Goal: Task Accomplishment & Management: Use online tool/utility

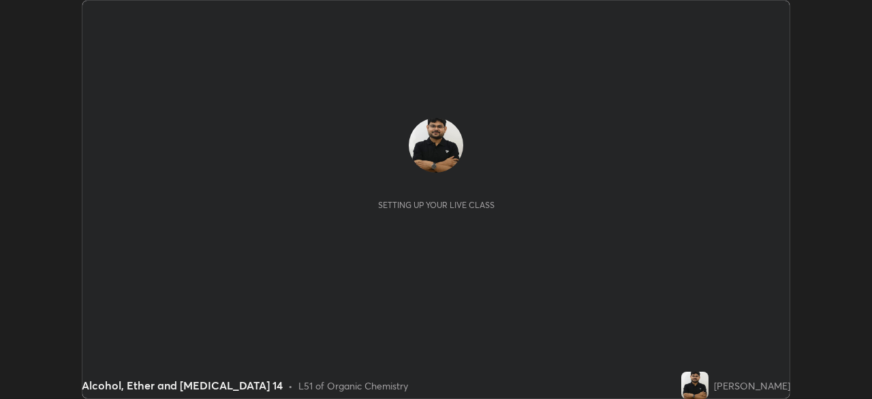
scroll to position [399, 871]
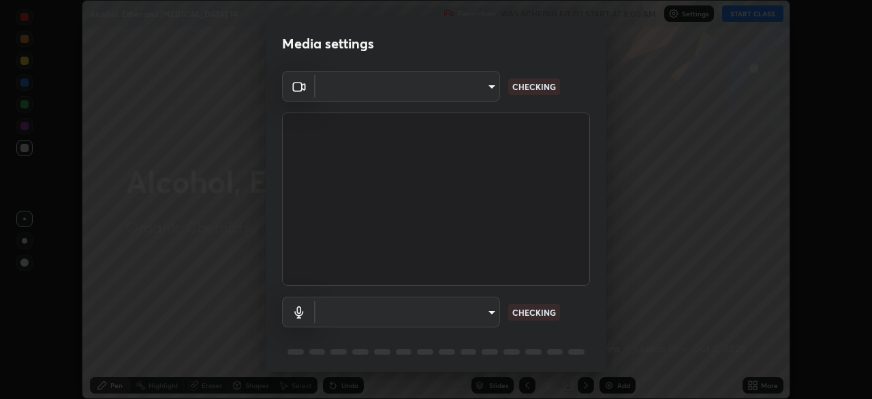
click at [477, 312] on body "Erase all Alcohol, Ether and [MEDICAL_DATA] 14 Recording WAS SCHEDULED TO START…" at bounding box center [436, 199] width 872 height 399
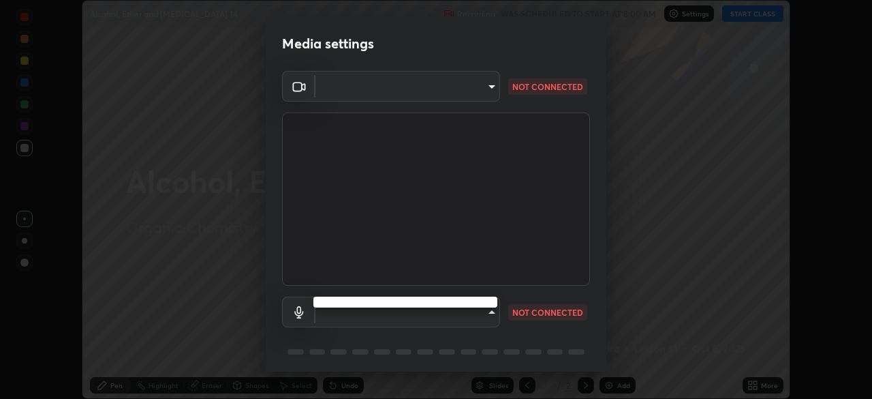
type input "a336d64f64e55d8aa7a740c0692a000d9b2cd72565bf31e1fe246034b728a4c7"
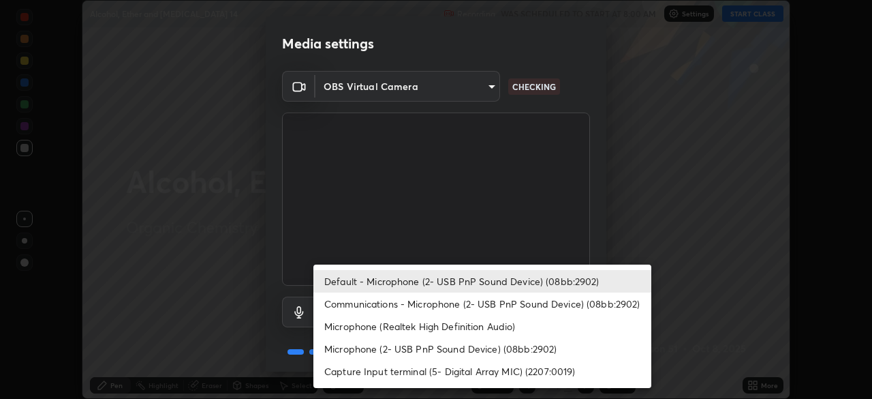
click at [454, 329] on li "Microphone (Realtek High Definition Audio)" at bounding box center [482, 326] width 338 height 22
type input "4273d84e70fb5c3da1ad7a87736a7c1c3dc0036dee25445793fb8f51dd498235"
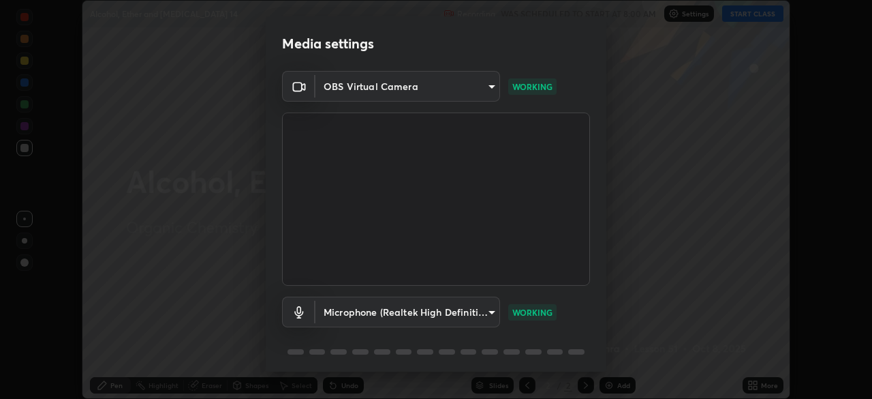
scroll to position [48, 0]
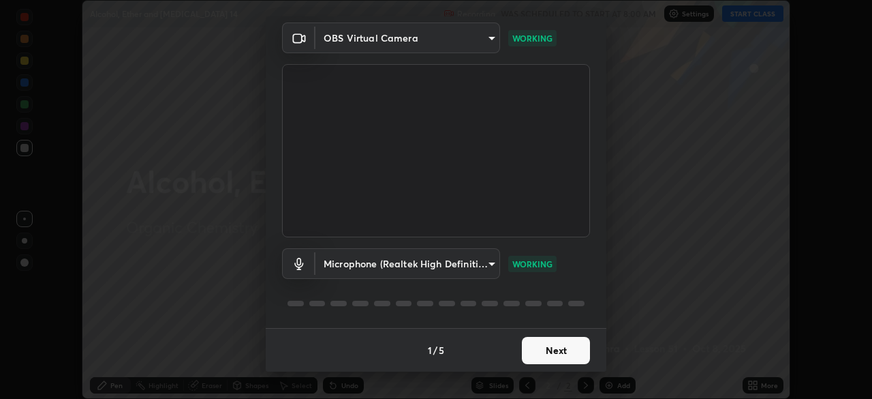
click at [553, 347] on button "Next" at bounding box center [556, 350] width 68 height 27
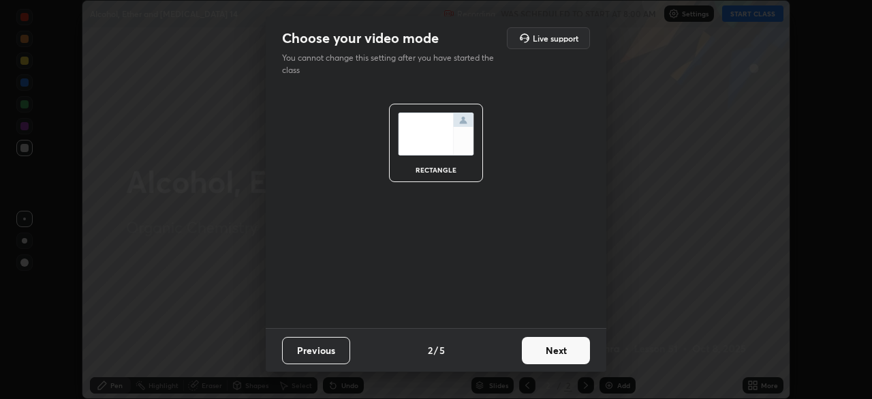
click at [559, 350] on button "Next" at bounding box center [556, 350] width 68 height 27
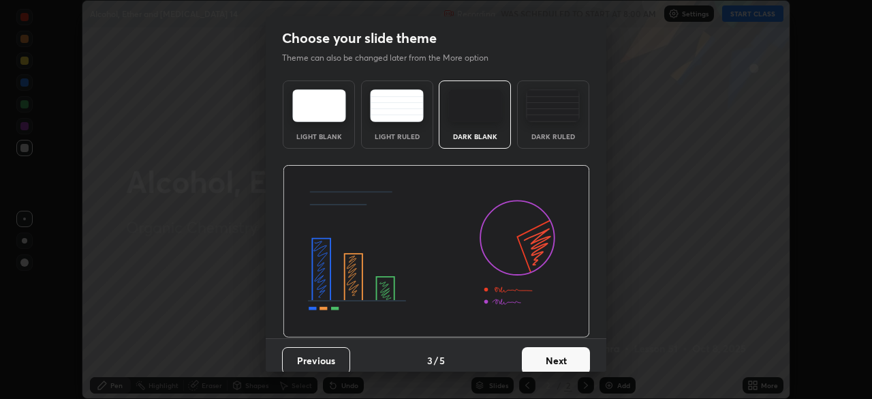
click at [568, 356] on button "Next" at bounding box center [556, 360] width 68 height 27
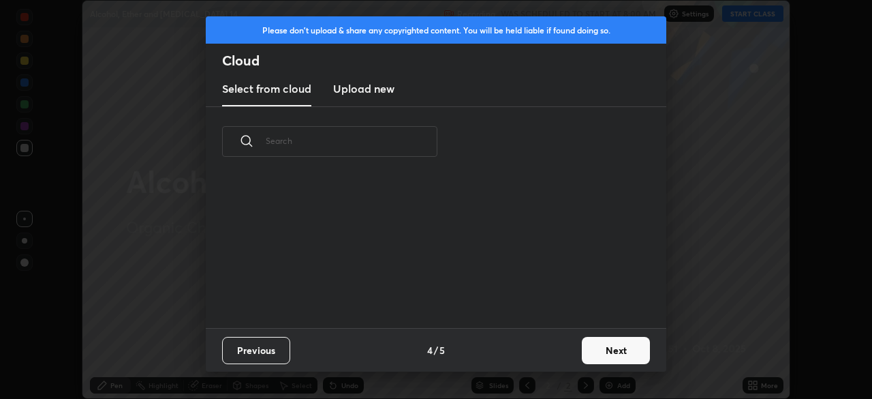
click at [607, 349] on button "Next" at bounding box center [616, 350] width 68 height 27
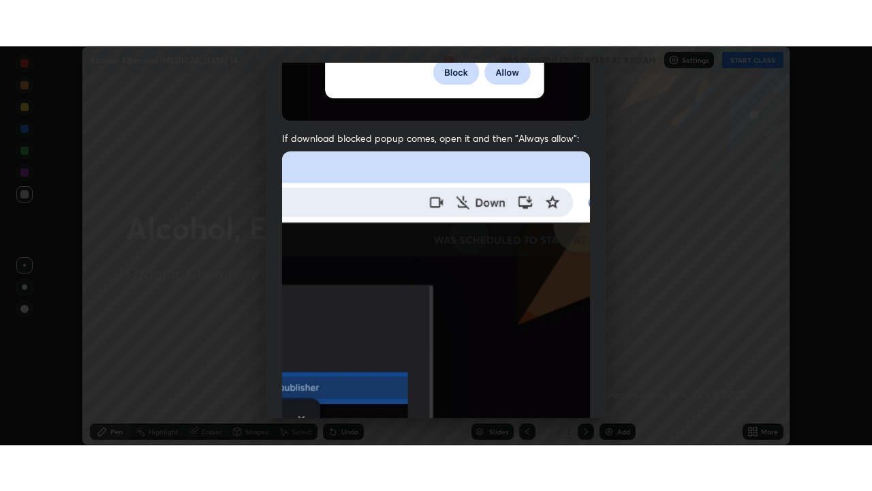
scroll to position [326, 0]
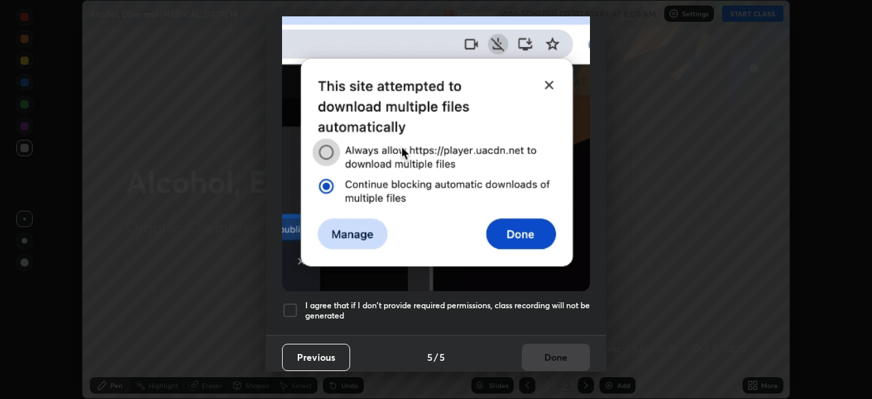
click at [554, 300] on h5 "I agree that if I don't provide required permissions, class recording will not …" at bounding box center [447, 310] width 285 height 21
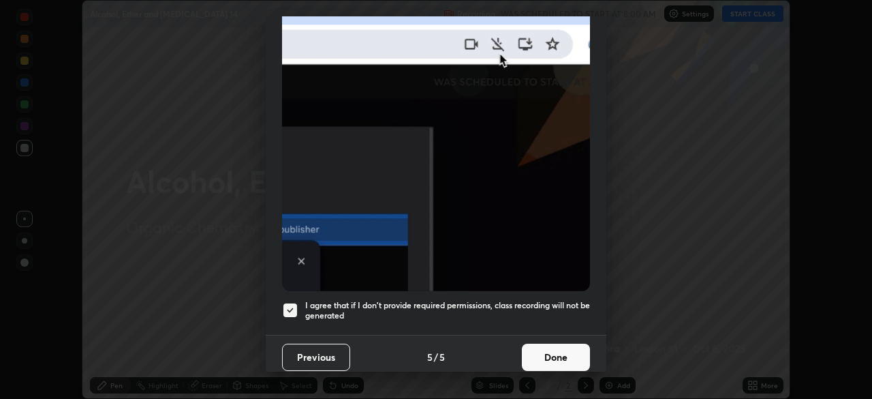
click at [557, 354] on button "Done" at bounding box center [556, 356] width 68 height 27
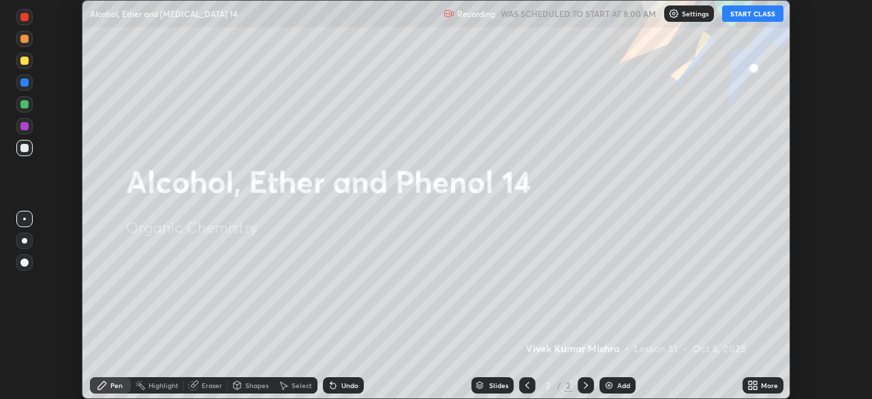
click at [738, 17] on button "START CLASS" at bounding box center [752, 13] width 61 height 16
click at [764, 392] on div "More" at bounding box center [763, 385] width 41 height 16
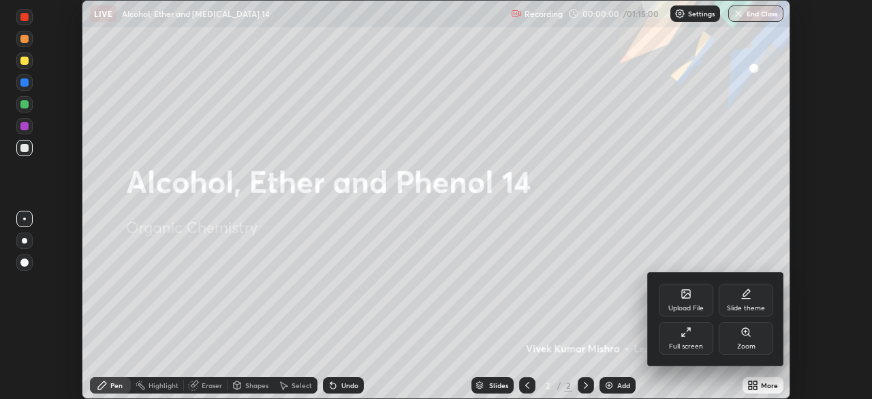
click at [702, 337] on div "Full screen" at bounding box center [686, 338] width 55 height 33
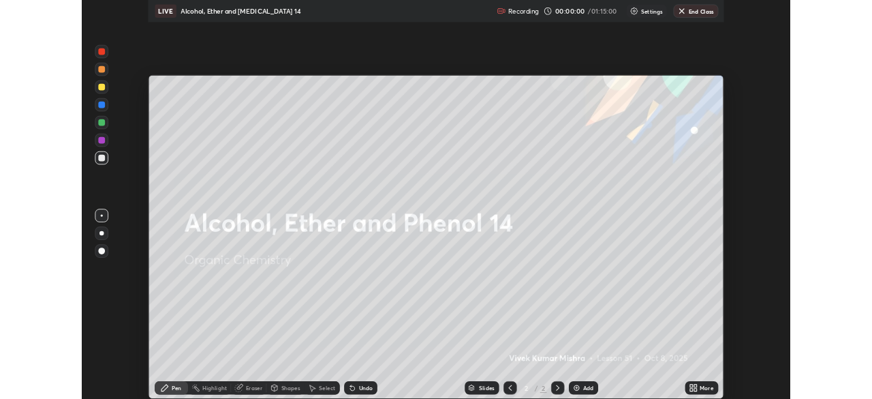
scroll to position [491, 872]
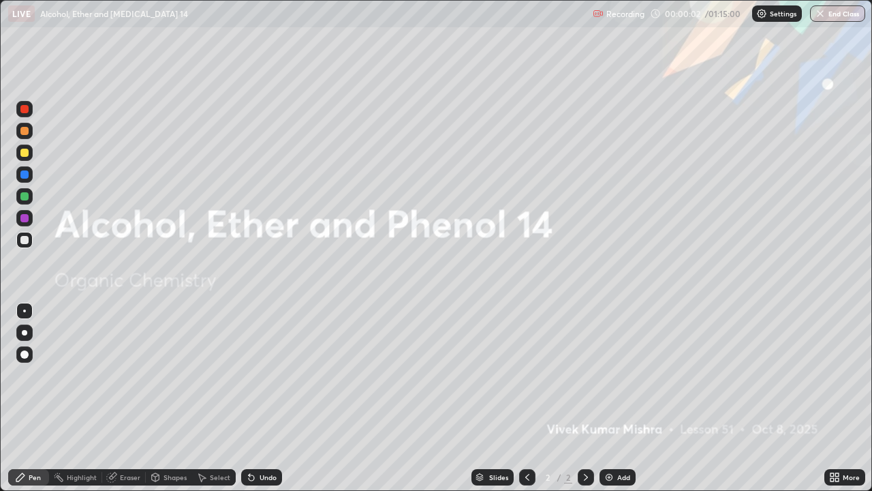
click at [618, 398] on div "Add" at bounding box center [623, 476] width 13 height 7
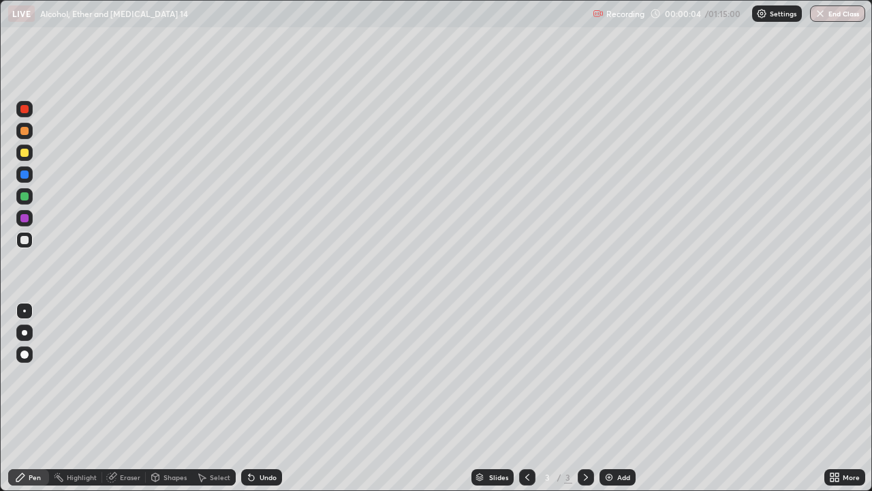
click at [526, 398] on icon at bounding box center [527, 476] width 11 height 11
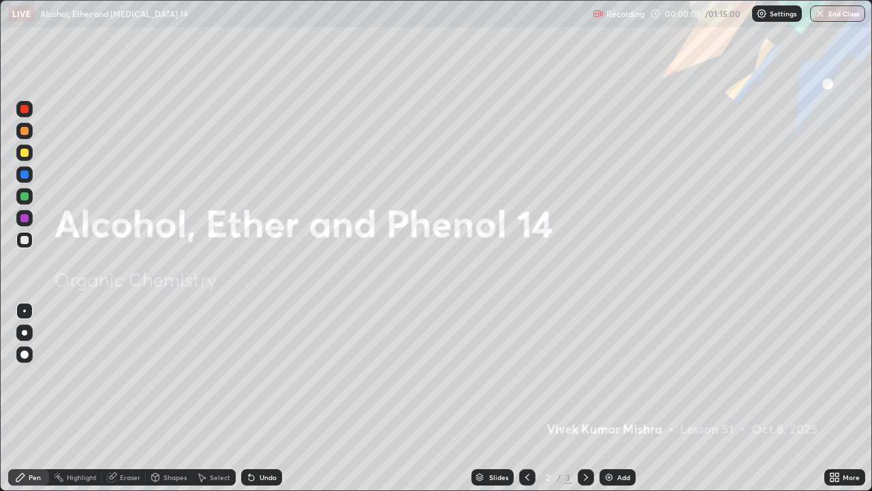
click at [841, 398] on div "More" at bounding box center [844, 477] width 41 height 16
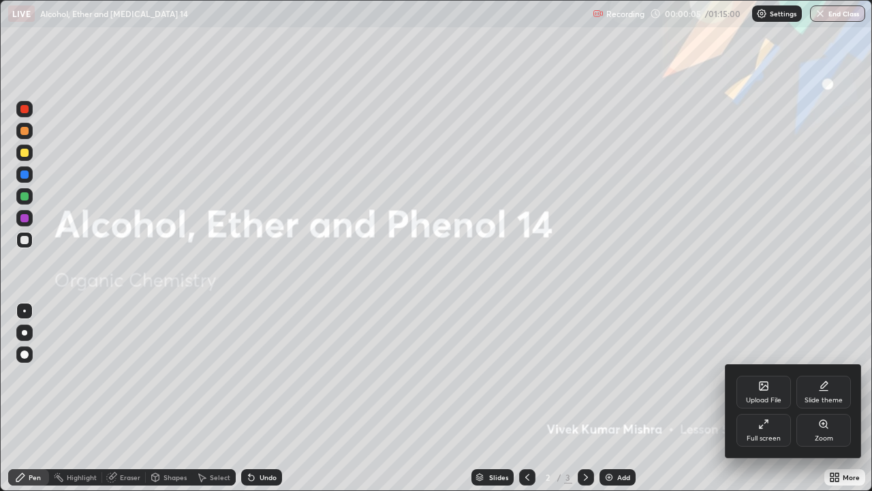
click at [823, 392] on div "Slide theme" at bounding box center [823, 391] width 55 height 33
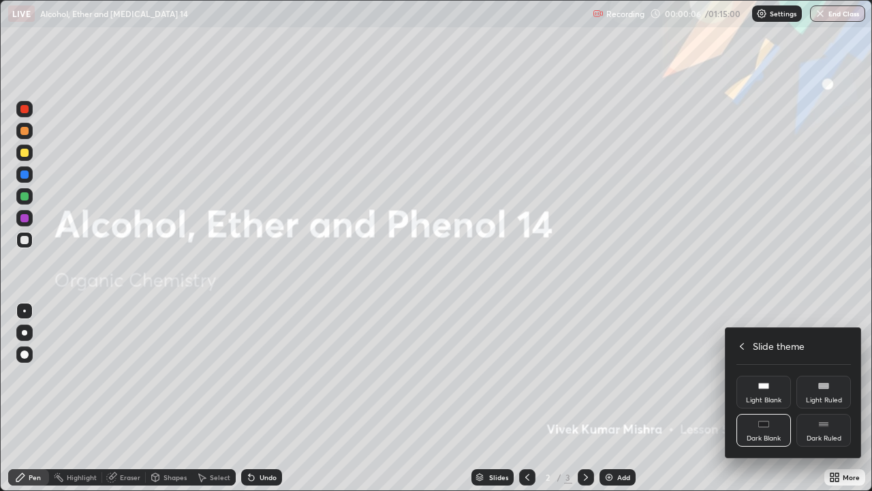
click at [828, 398] on div "Dark Ruled" at bounding box center [823, 430] width 55 height 33
click at [742, 345] on icon at bounding box center [741, 346] width 11 height 11
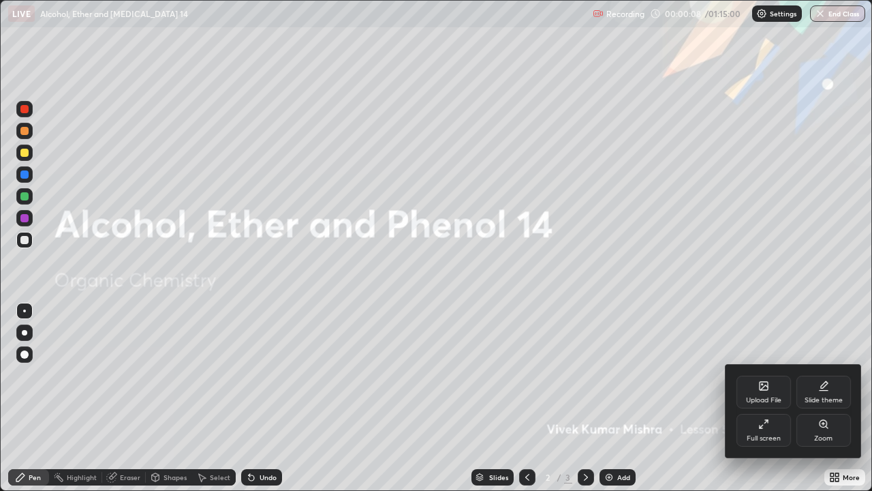
click at [679, 398] on div at bounding box center [436, 245] width 872 height 491
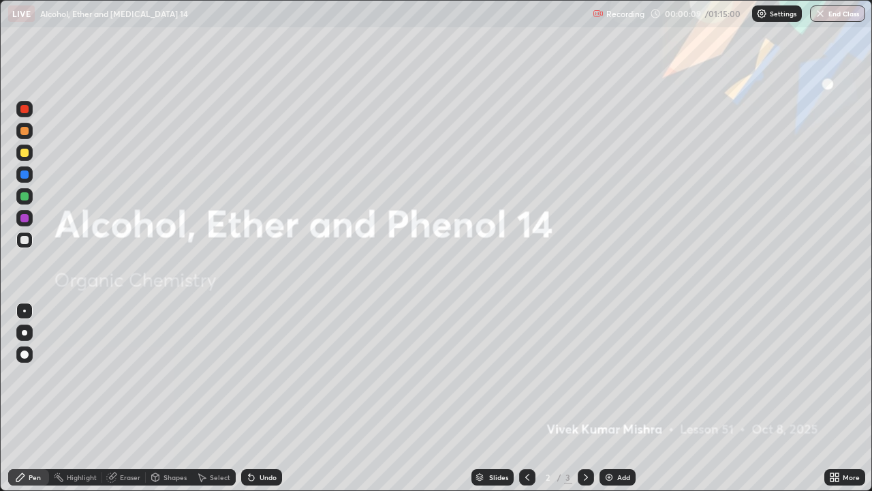
click at [614, 398] on div "Add" at bounding box center [618, 477] width 36 height 16
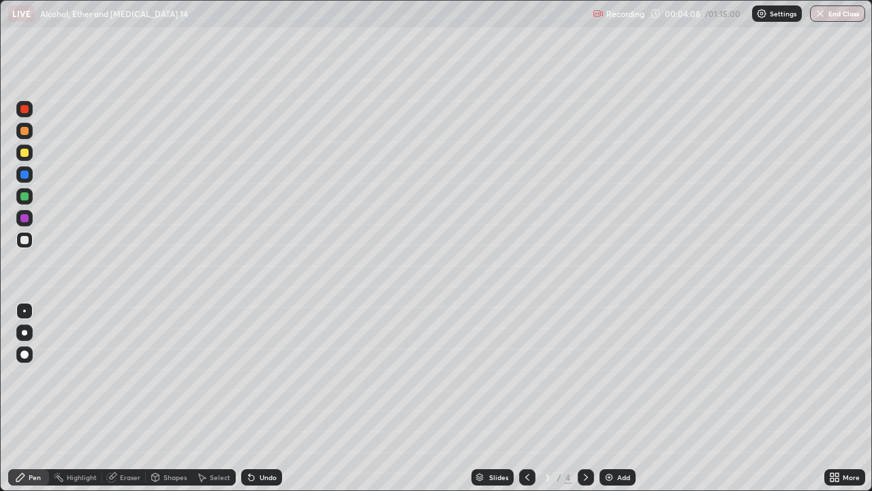
click at [24, 245] on div at bounding box center [24, 240] width 16 height 16
click at [260, 398] on div "Undo" at bounding box center [268, 476] width 17 height 7
click at [255, 398] on div "Undo" at bounding box center [261, 477] width 41 height 16
click at [218, 398] on div "Select" at bounding box center [220, 476] width 20 height 7
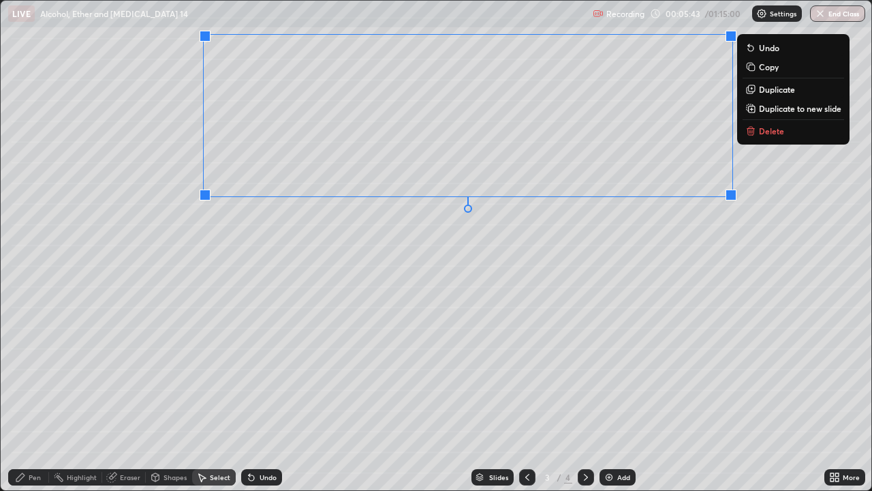
click at [268, 328] on div "0 ° Undo Copy Duplicate Duplicate to new slide Delete" at bounding box center [436, 245] width 871 height 489
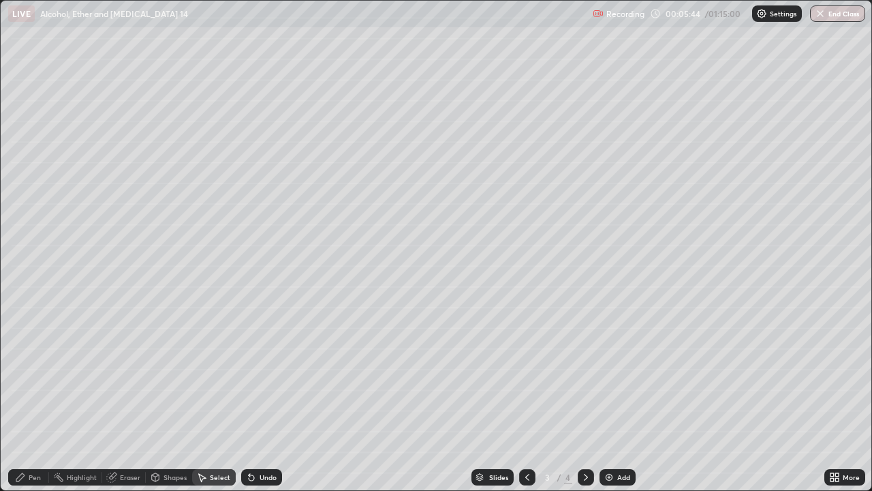
click at [36, 398] on div "Pen" at bounding box center [28, 477] width 41 height 16
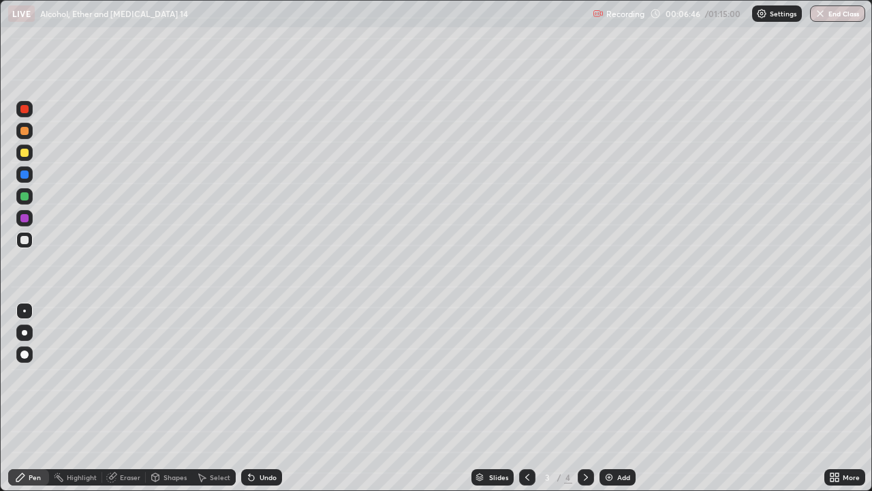
click at [25, 109] on div at bounding box center [24, 109] width 8 height 8
click at [607, 398] on img at bounding box center [609, 476] width 11 height 11
click at [23, 238] on div at bounding box center [24, 240] width 8 height 8
click at [28, 200] on div at bounding box center [24, 196] width 16 height 16
click at [260, 398] on div "Undo" at bounding box center [268, 476] width 17 height 7
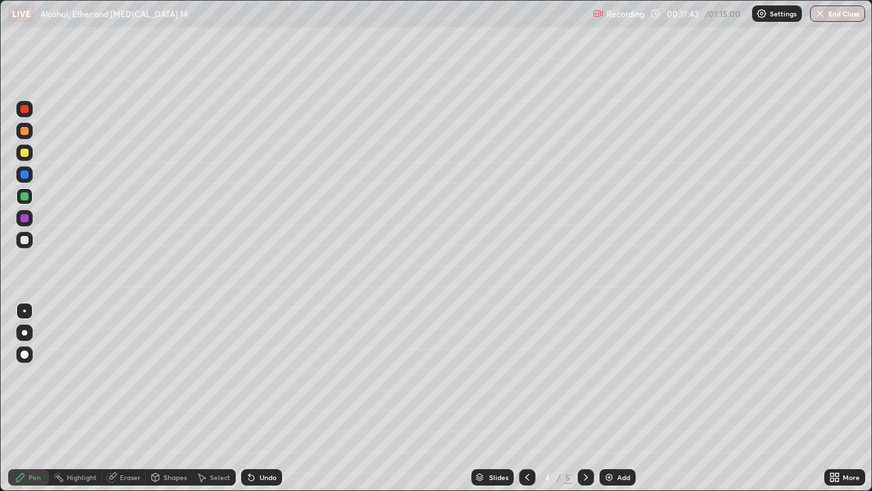
click at [255, 398] on div "Undo" at bounding box center [261, 477] width 41 height 16
click at [256, 398] on div "Undo" at bounding box center [261, 477] width 41 height 16
click at [255, 398] on div "Undo" at bounding box center [261, 477] width 41 height 16
click at [22, 247] on div at bounding box center [24, 240] width 16 height 16
click at [207, 398] on div "Select" at bounding box center [214, 477] width 44 height 16
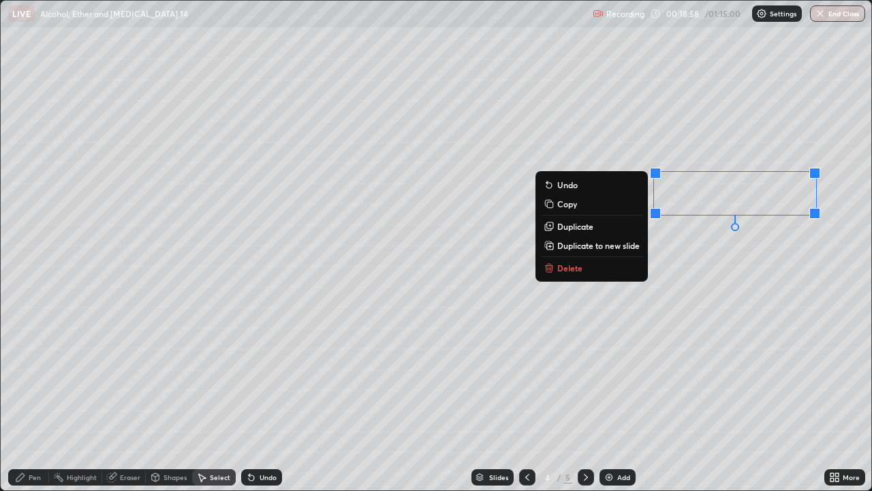
click at [729, 320] on div "0 ° Undo Copy Duplicate Duplicate to new slide Delete" at bounding box center [436, 245] width 871 height 489
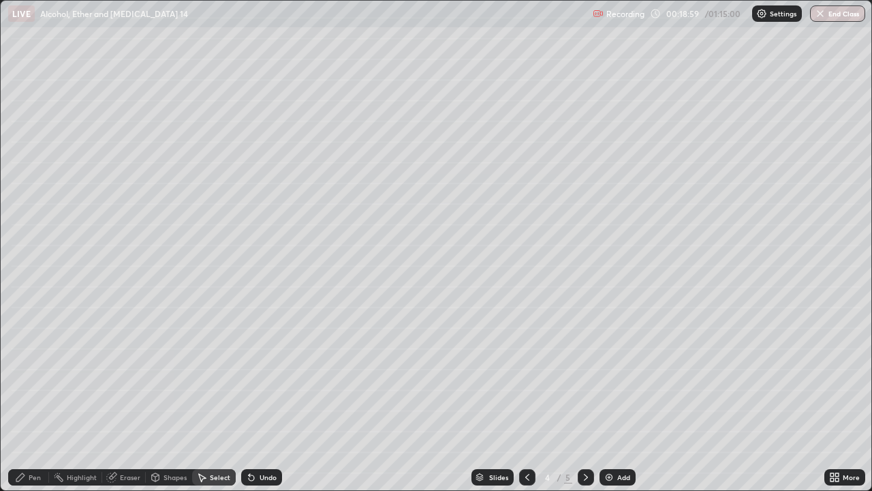
click at [41, 398] on div "Pen" at bounding box center [28, 477] width 41 height 16
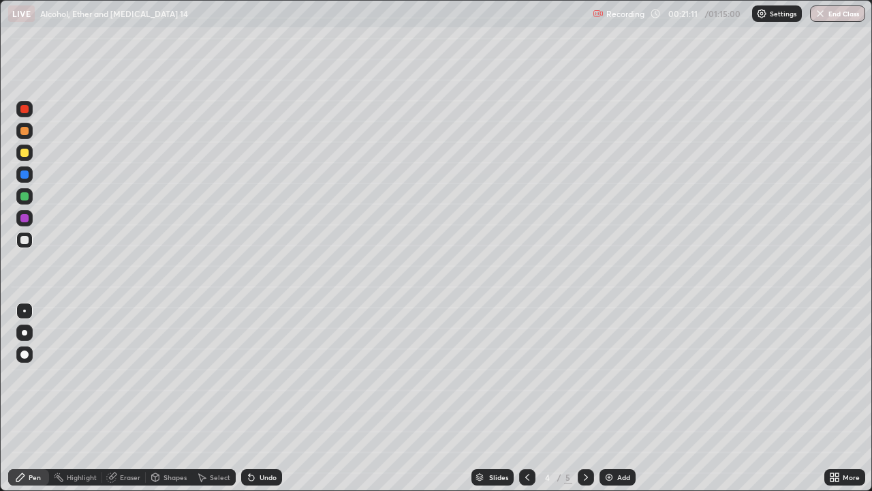
click at [610, 398] on img at bounding box center [609, 476] width 11 height 11
click at [261, 398] on div "Undo" at bounding box center [268, 476] width 17 height 7
click at [259, 398] on div "Undo" at bounding box center [261, 477] width 41 height 16
click at [254, 398] on icon at bounding box center [251, 476] width 11 height 11
click at [230, 398] on div "Select" at bounding box center [214, 477] width 44 height 16
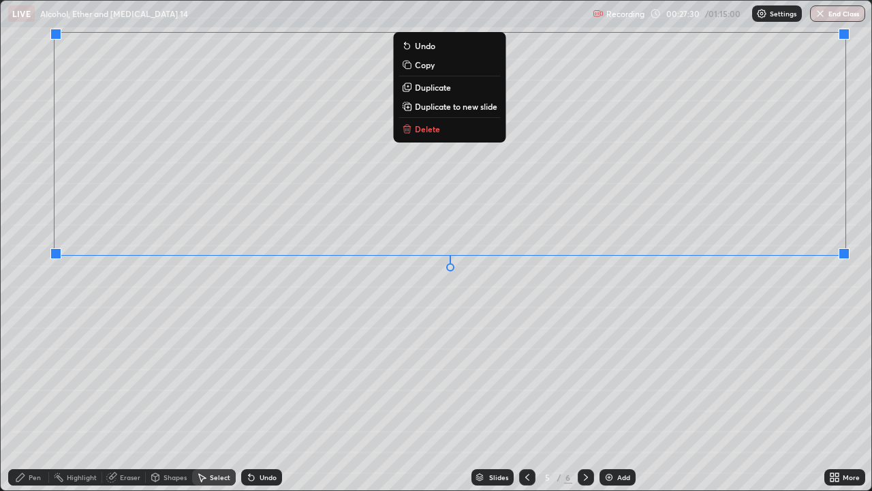
click at [822, 348] on div "0 ° Undo Copy Duplicate Duplicate to new slide Delete" at bounding box center [436, 245] width 871 height 489
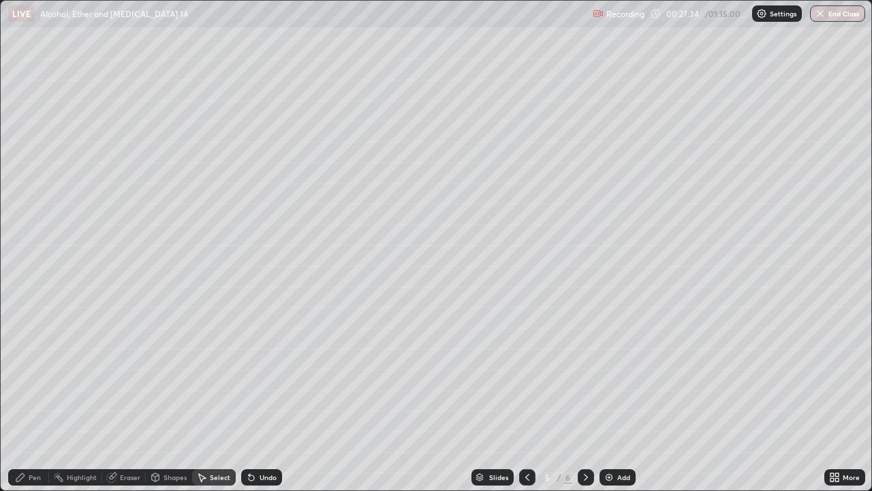
click at [28, 398] on div "Pen" at bounding box center [28, 477] width 41 height 16
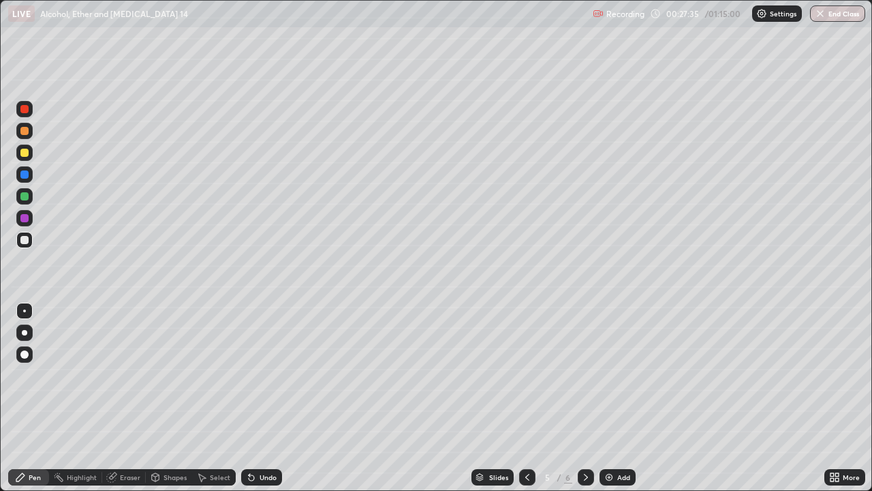
click at [24, 197] on div at bounding box center [24, 196] width 8 height 8
click at [25, 239] on div at bounding box center [24, 240] width 8 height 8
click at [21, 197] on div at bounding box center [24, 196] width 8 height 8
click at [266, 398] on div "Undo" at bounding box center [268, 476] width 17 height 7
click at [621, 398] on div "Add" at bounding box center [623, 476] width 13 height 7
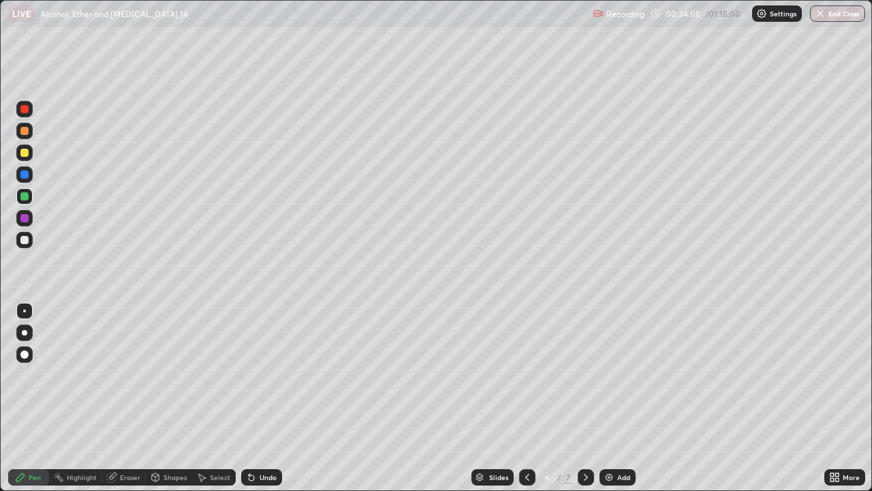
click at [27, 239] on div at bounding box center [24, 240] width 8 height 8
click at [27, 197] on div at bounding box center [24, 196] width 8 height 8
click at [28, 219] on div at bounding box center [24, 218] width 8 height 8
click at [29, 240] on div at bounding box center [24, 240] width 16 height 16
click at [129, 398] on div "Eraser" at bounding box center [130, 476] width 20 height 7
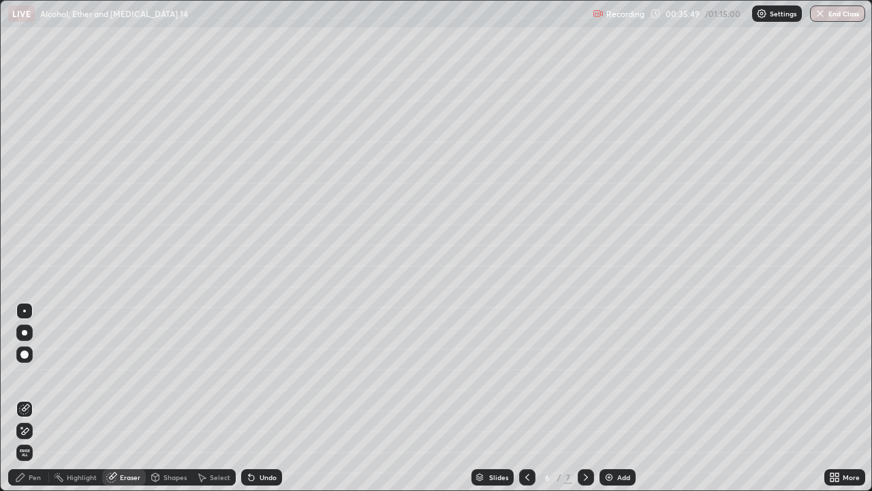
click at [38, 398] on div "Pen" at bounding box center [35, 476] width 12 height 7
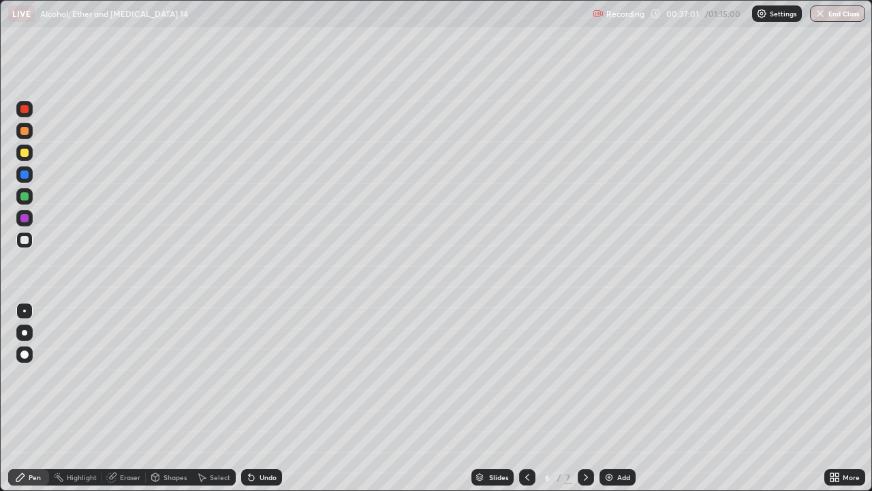
click at [612, 398] on img at bounding box center [609, 476] width 11 height 11
click at [254, 398] on div "Undo" at bounding box center [261, 477] width 41 height 16
click at [253, 398] on icon at bounding box center [251, 476] width 11 height 11
click at [27, 199] on div at bounding box center [24, 196] width 8 height 8
click at [260, 398] on div "Undo" at bounding box center [268, 476] width 17 height 7
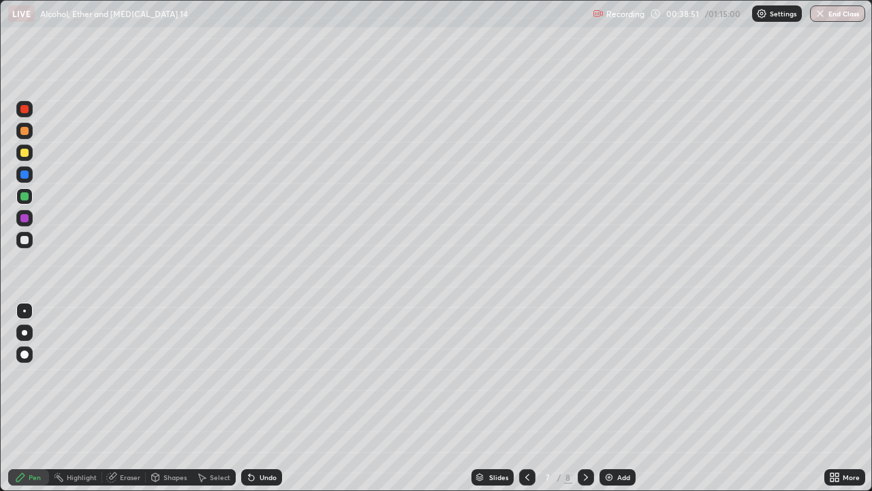
click at [262, 398] on div "Undo" at bounding box center [268, 476] width 17 height 7
click at [22, 221] on div at bounding box center [24, 218] width 8 height 8
click at [260, 398] on div "Undo" at bounding box center [268, 476] width 17 height 7
click at [132, 398] on div "Eraser" at bounding box center [130, 476] width 20 height 7
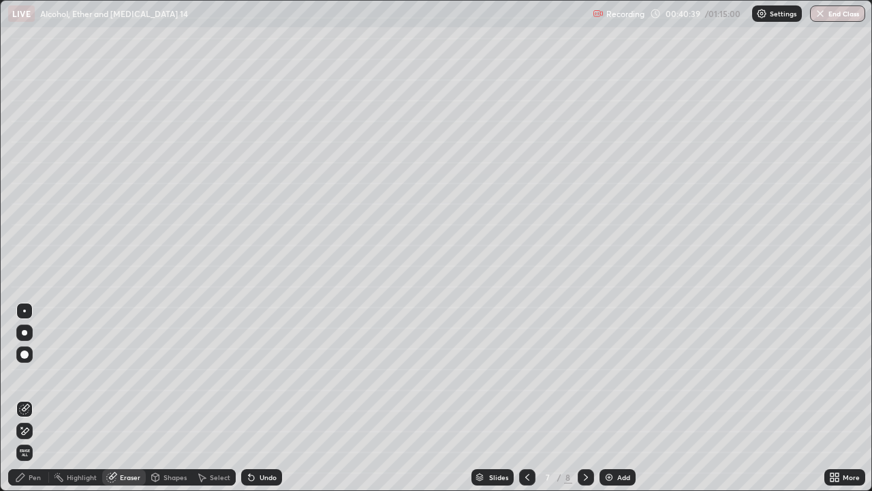
click at [41, 398] on div "Pen" at bounding box center [28, 477] width 41 height 16
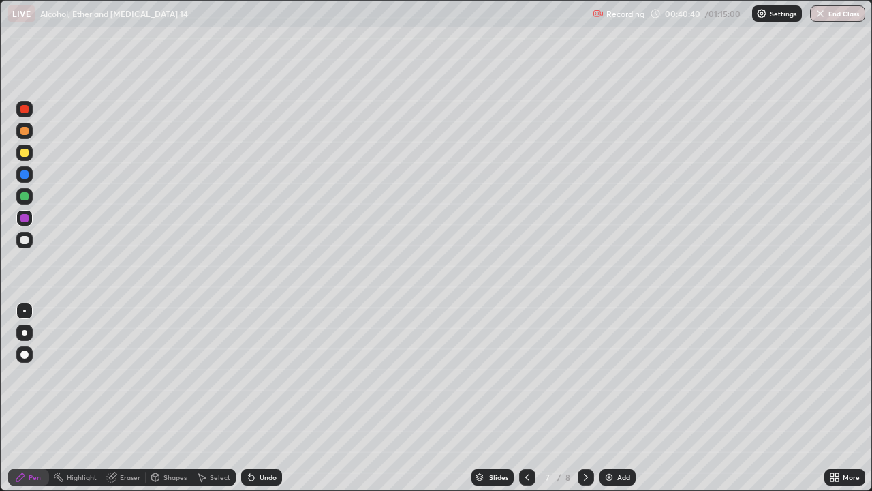
click at [25, 242] on div at bounding box center [24, 240] width 8 height 8
click at [121, 398] on div "Eraser" at bounding box center [130, 476] width 20 height 7
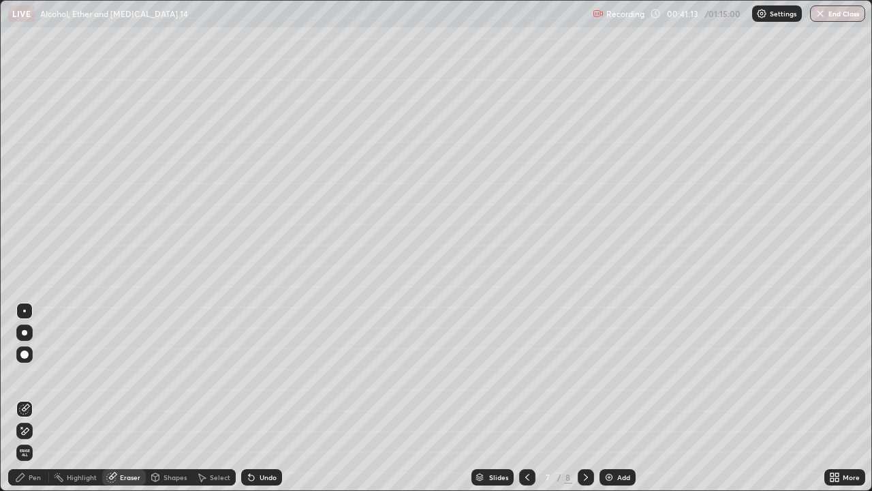
click at [27, 398] on div "Pen" at bounding box center [28, 477] width 41 height 16
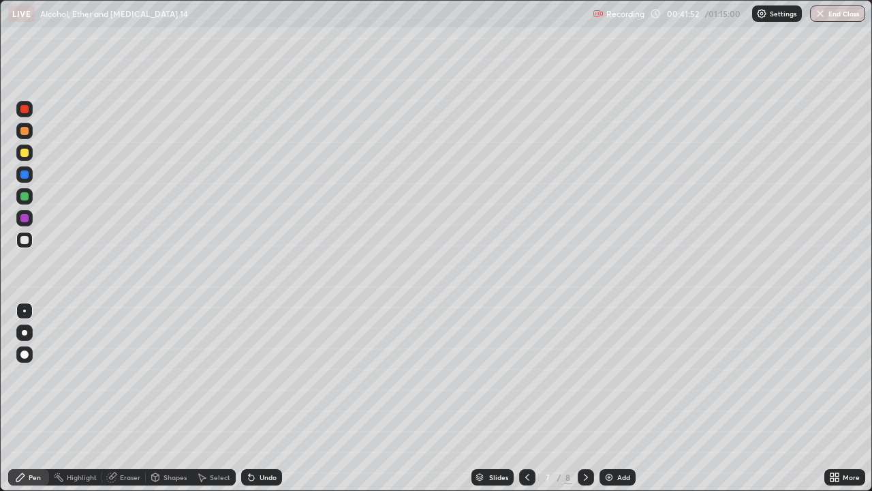
click at [204, 398] on icon at bounding box center [201, 476] width 11 height 11
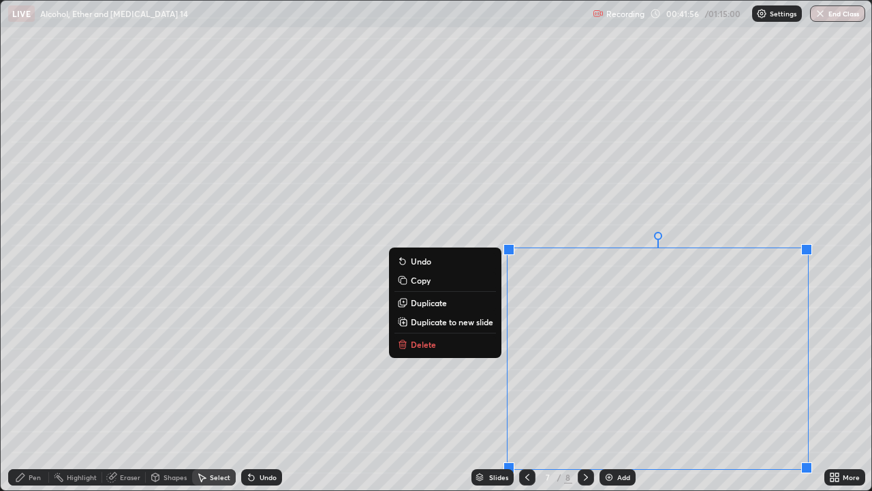
click at [431, 341] on p "Delete" at bounding box center [423, 344] width 25 height 11
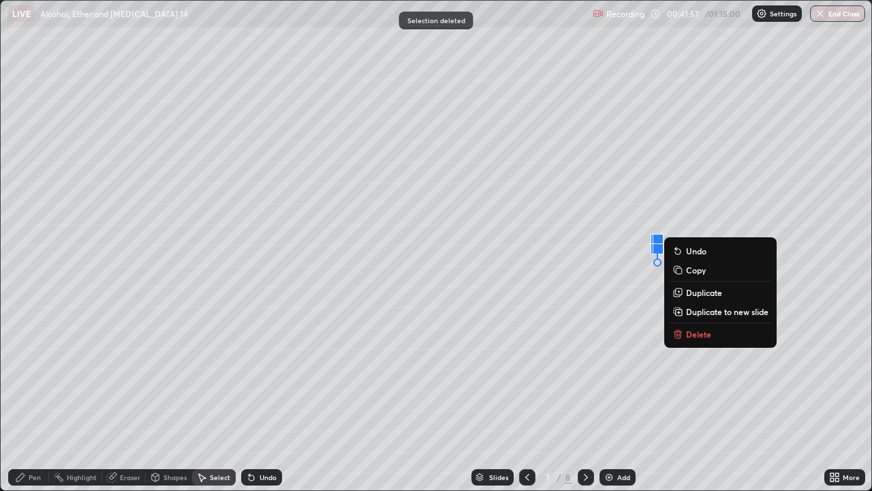
click at [685, 340] on button "Delete" at bounding box center [721, 334] width 102 height 16
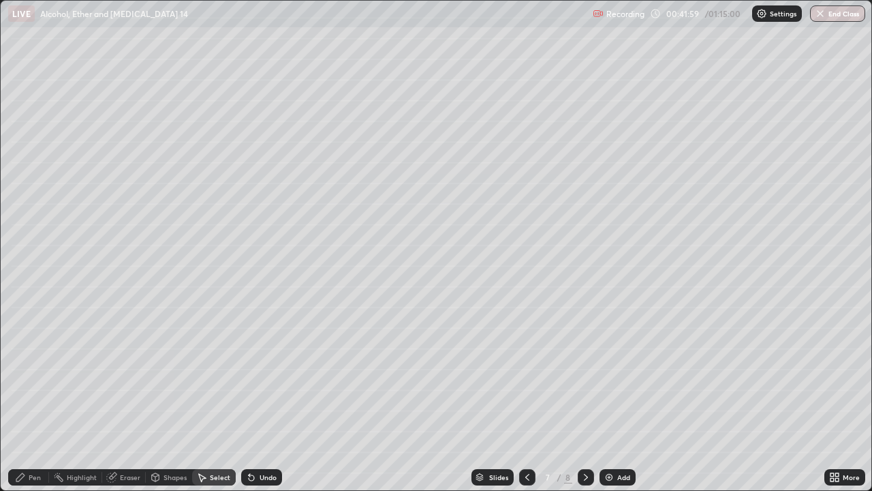
click at [843, 398] on div "More" at bounding box center [851, 476] width 17 height 7
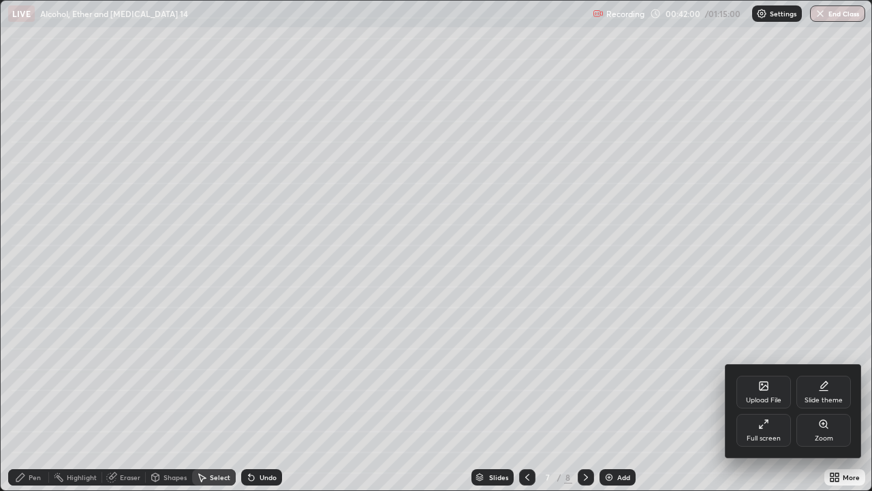
click at [826, 398] on div "Zoom" at bounding box center [823, 430] width 55 height 33
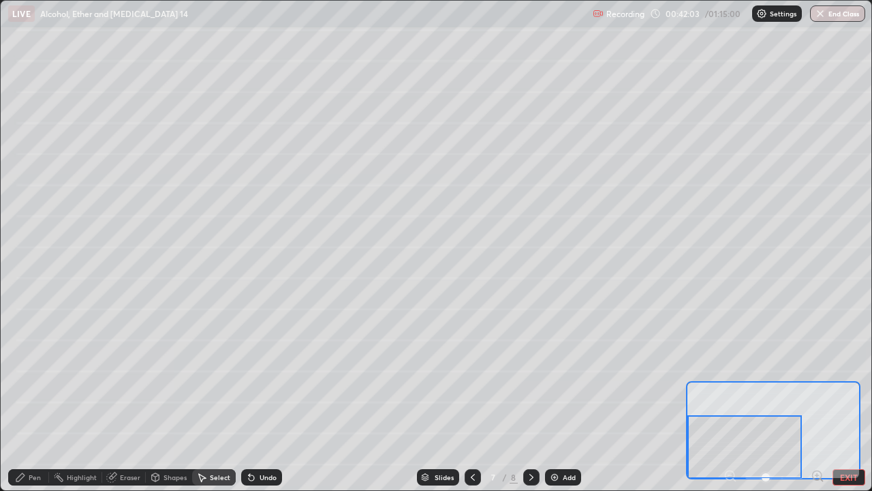
click at [29, 398] on div "Pen" at bounding box center [35, 476] width 12 height 7
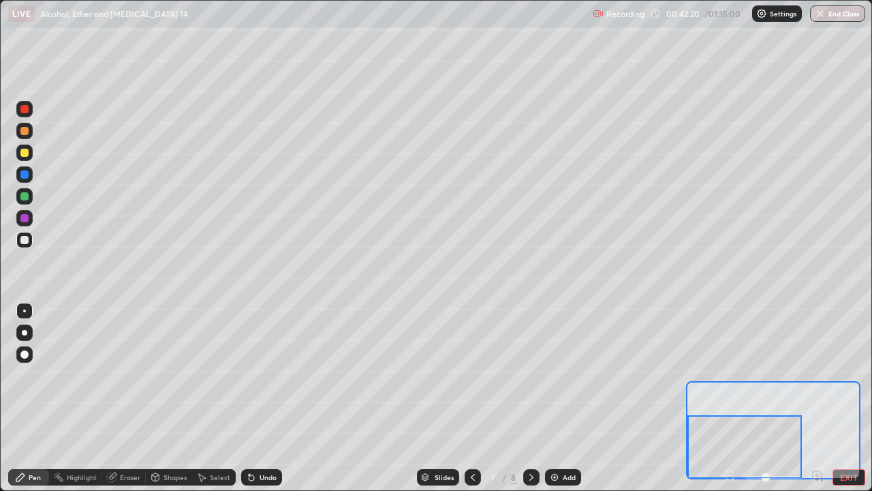
click at [22, 198] on div at bounding box center [24, 196] width 8 height 8
click at [23, 155] on div at bounding box center [24, 153] width 8 height 8
click at [25, 194] on div at bounding box center [24, 196] width 8 height 8
click at [861, 398] on button "EXIT" at bounding box center [849, 477] width 33 height 16
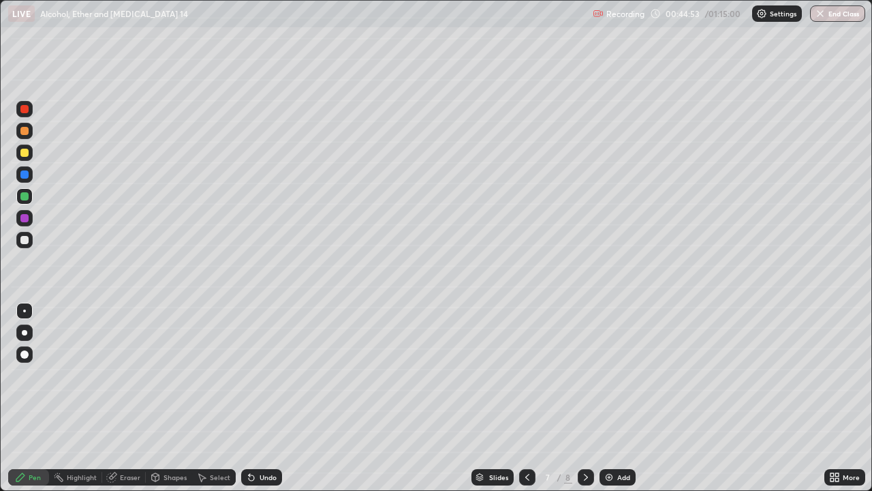
click at [617, 398] on div "Add" at bounding box center [623, 476] width 13 height 7
click at [528, 398] on icon at bounding box center [527, 476] width 11 height 11
click at [585, 398] on icon at bounding box center [585, 476] width 11 height 11
click at [27, 219] on div at bounding box center [24, 218] width 8 height 8
click at [28, 151] on div at bounding box center [24, 153] width 8 height 8
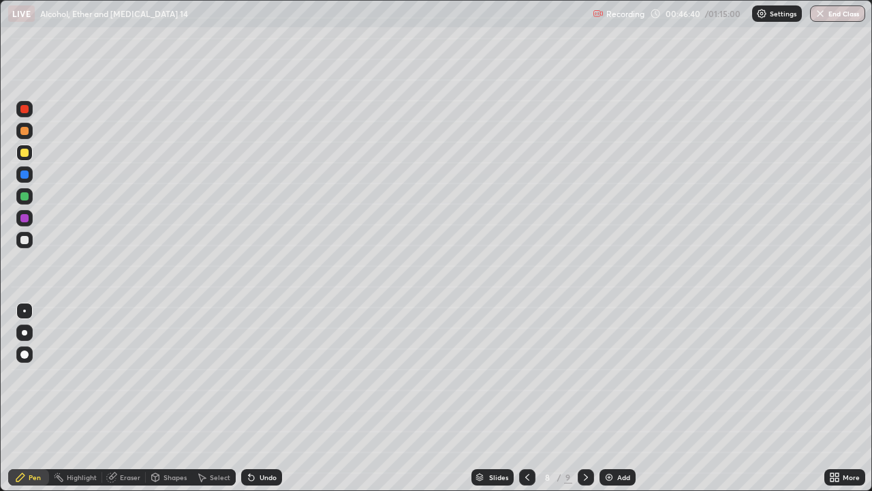
click at [22, 239] on div at bounding box center [24, 240] width 8 height 8
click at [25, 197] on div at bounding box center [24, 196] width 8 height 8
click at [124, 398] on div "Eraser" at bounding box center [130, 476] width 20 height 7
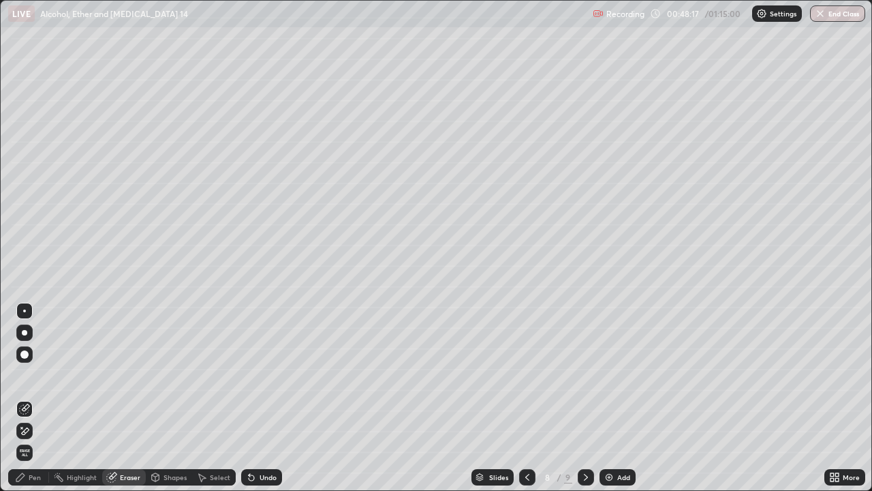
click at [36, 398] on div "Pen" at bounding box center [28, 477] width 41 height 16
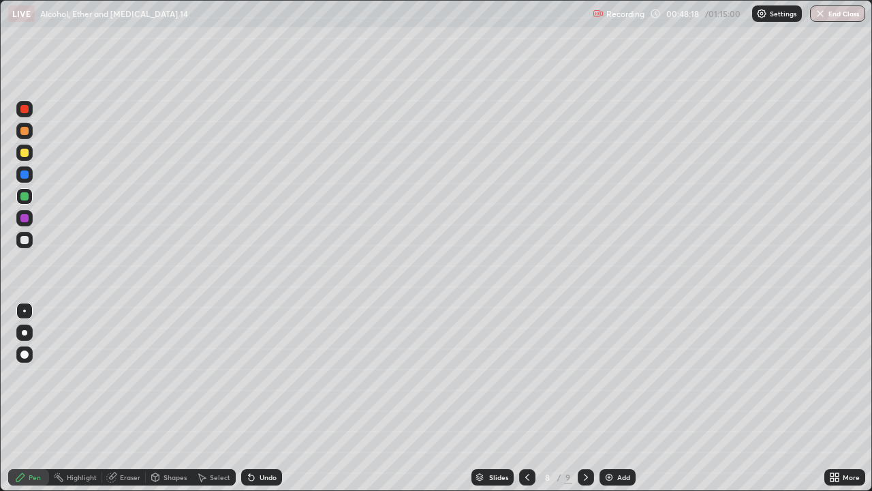
click at [25, 202] on div at bounding box center [24, 196] width 16 height 16
click at [26, 242] on div at bounding box center [24, 240] width 8 height 8
click at [219, 398] on div "Select" at bounding box center [220, 476] width 20 height 7
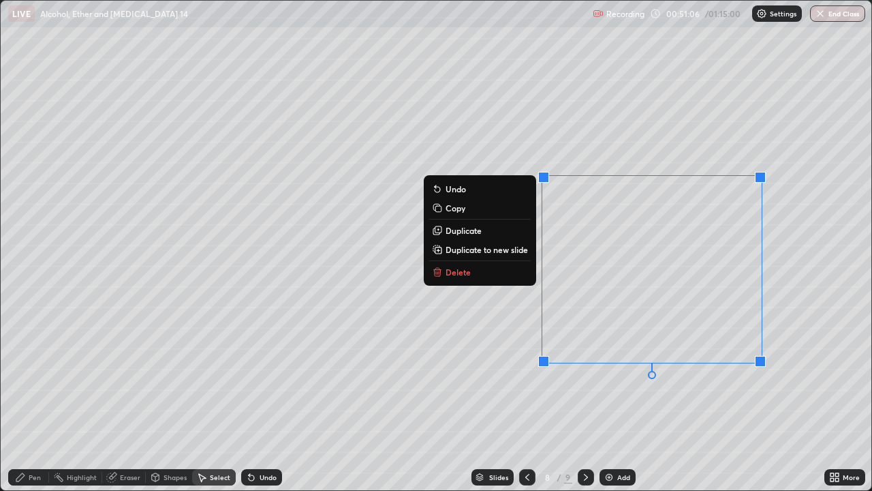
click at [523, 249] on p "Duplicate to new slide" at bounding box center [487, 249] width 82 height 11
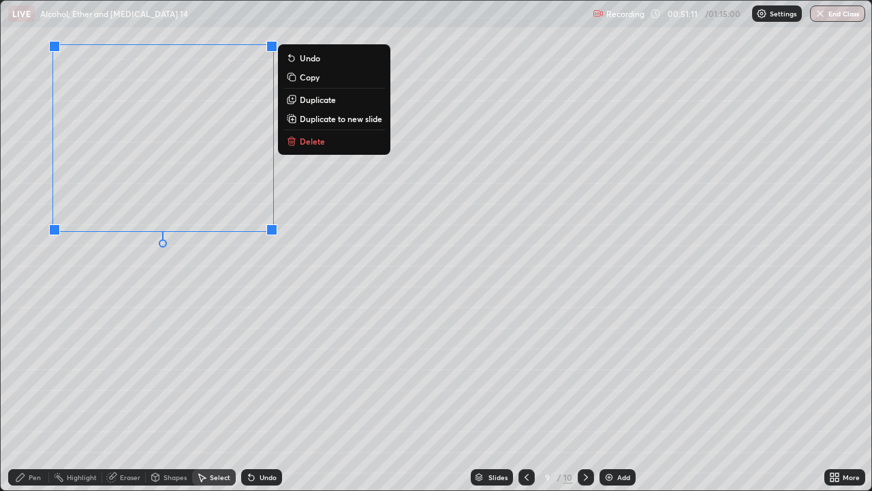
click at [305, 381] on div "0 ° Undo Copy Duplicate Duplicate to new slide Delete" at bounding box center [436, 245] width 871 height 489
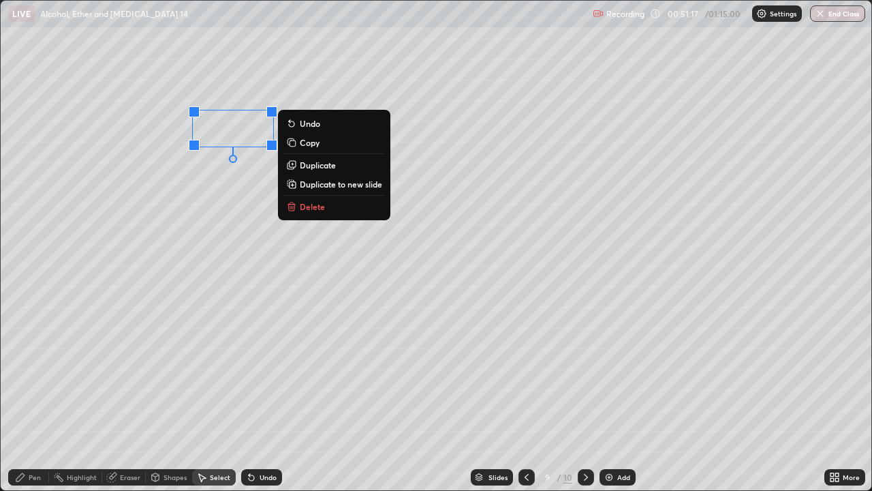
click at [182, 47] on div "0 ° Undo Copy Duplicate Duplicate to new slide Delete" at bounding box center [436, 245] width 871 height 489
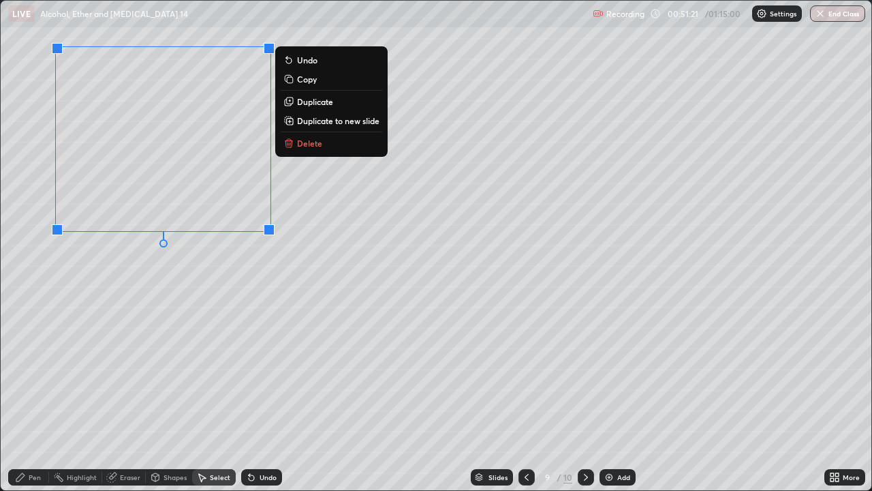
click at [309, 102] on p "Duplicate" at bounding box center [315, 101] width 36 height 11
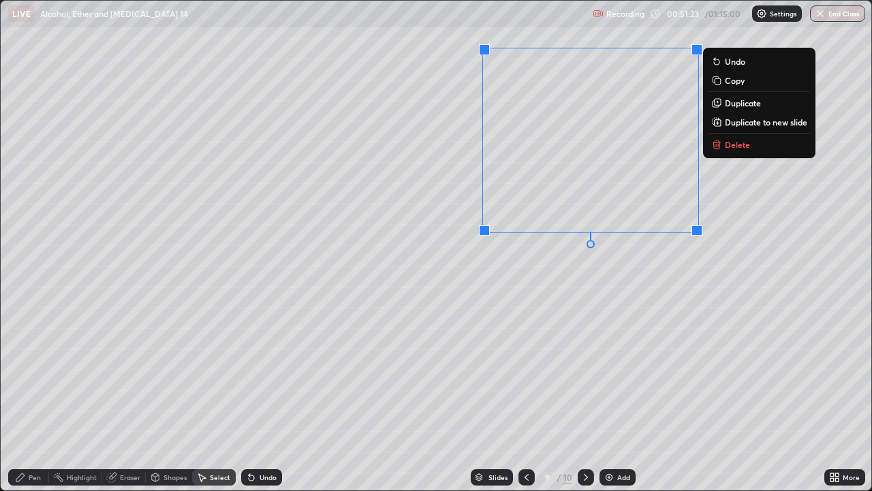
click at [27, 398] on div "Pen" at bounding box center [28, 477] width 41 height 16
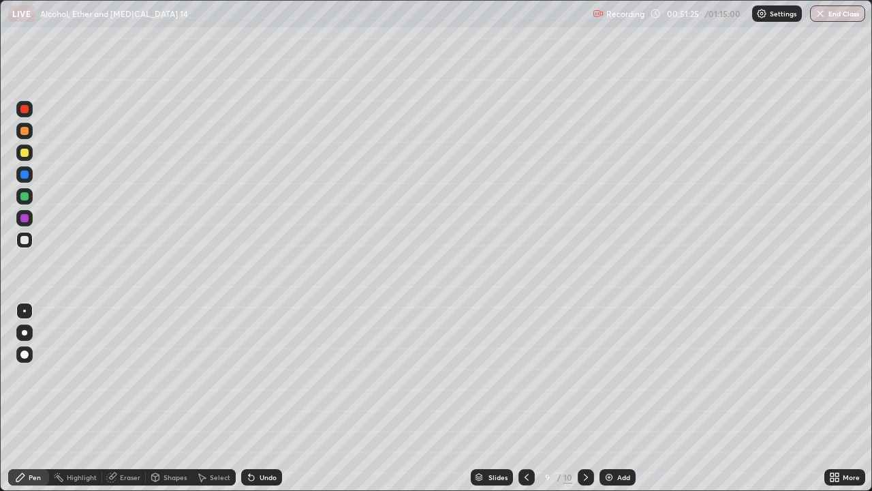
click at [128, 398] on div "Eraser" at bounding box center [130, 476] width 20 height 7
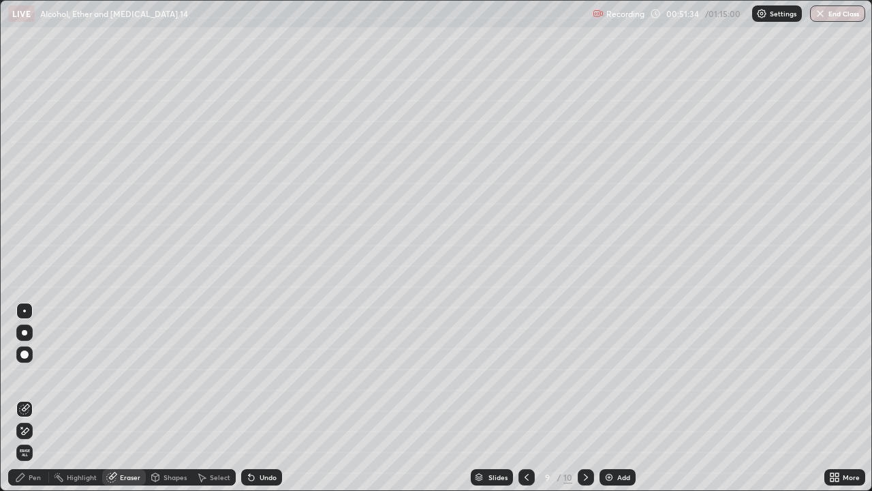
click at [35, 398] on div "Pen" at bounding box center [35, 476] width 12 height 7
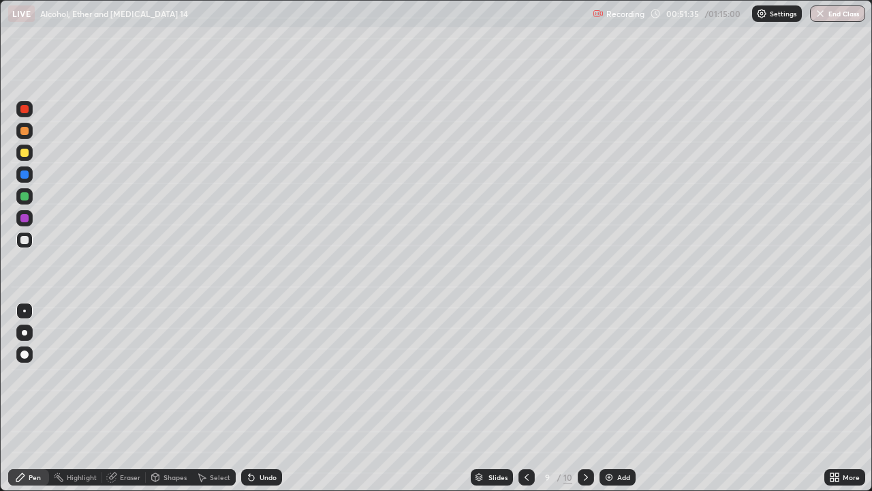
click at [25, 196] on div at bounding box center [24, 196] width 8 height 8
click at [25, 217] on div at bounding box center [24, 218] width 8 height 8
click at [264, 398] on div "Undo" at bounding box center [268, 476] width 17 height 7
click at [260, 398] on div "Undo" at bounding box center [268, 476] width 17 height 7
click at [270, 398] on div "Undo" at bounding box center [268, 476] width 17 height 7
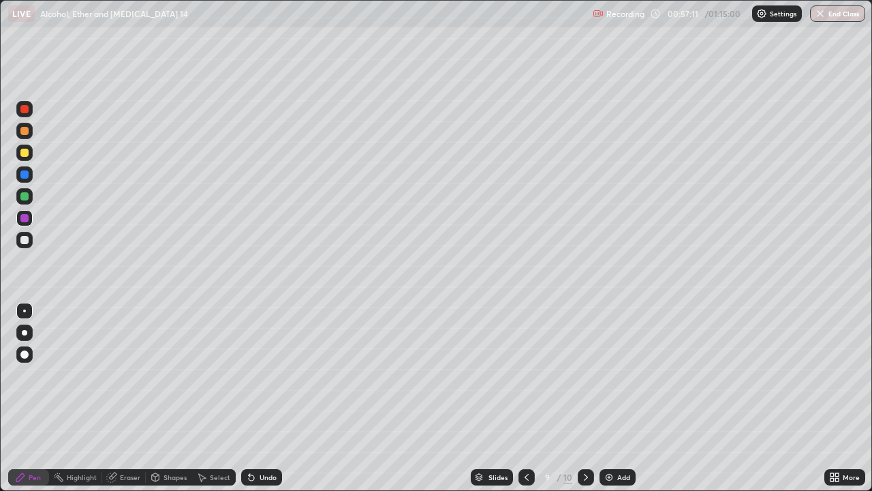
click at [267, 398] on div "Undo" at bounding box center [268, 476] width 17 height 7
click at [849, 398] on div "More" at bounding box center [851, 476] width 17 height 7
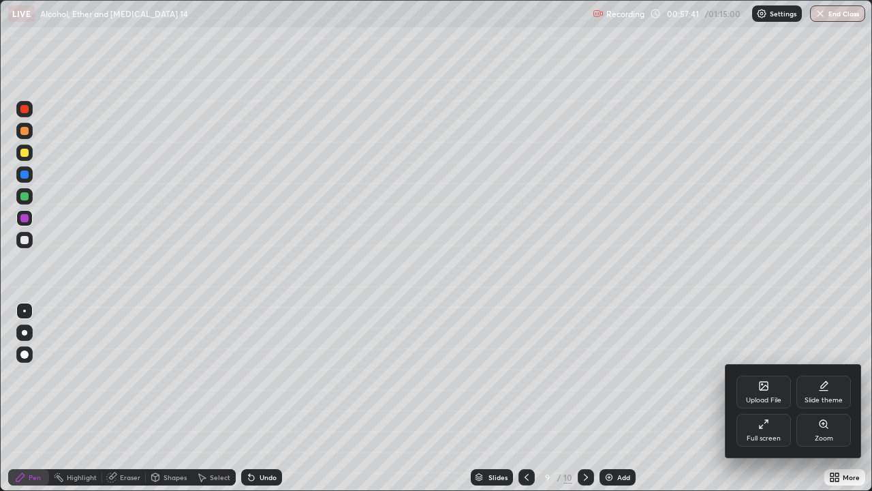
click at [840, 398] on div "Zoom" at bounding box center [823, 430] width 55 height 33
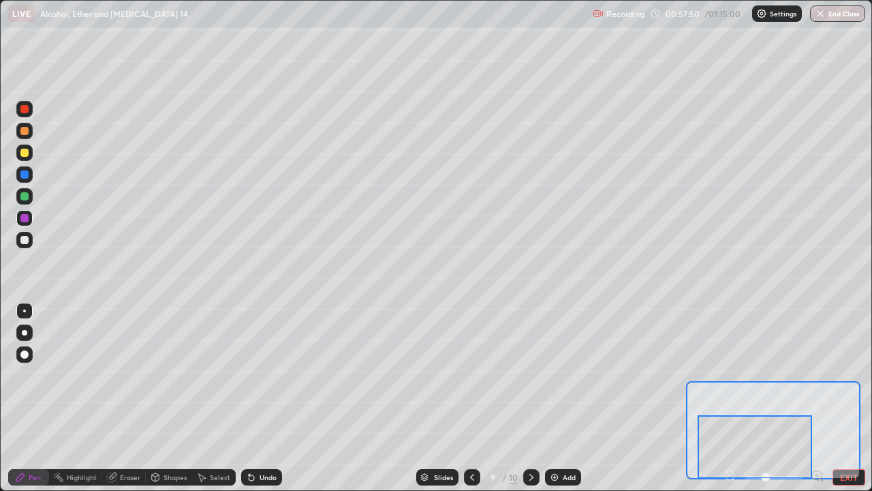
click at [25, 153] on div at bounding box center [24, 153] width 8 height 8
click at [861, 398] on button "EXIT" at bounding box center [849, 477] width 33 height 16
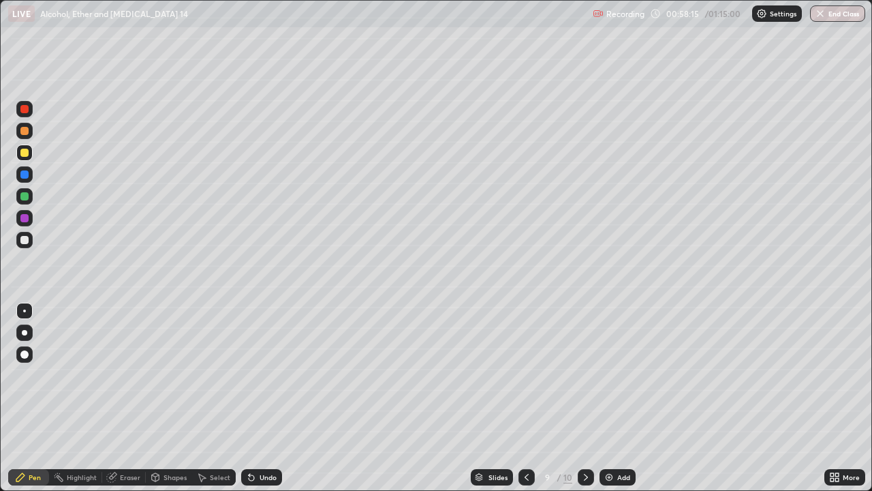
click at [621, 398] on div "Add" at bounding box center [623, 476] width 13 height 7
click at [26, 239] on div at bounding box center [24, 240] width 8 height 8
click at [125, 398] on div "Eraser" at bounding box center [130, 476] width 20 height 7
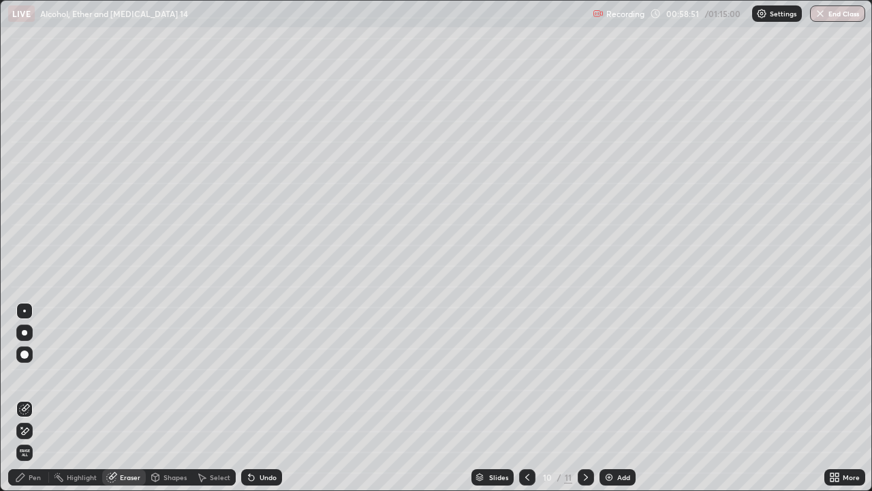
click at [217, 398] on div "Select" at bounding box center [220, 476] width 20 height 7
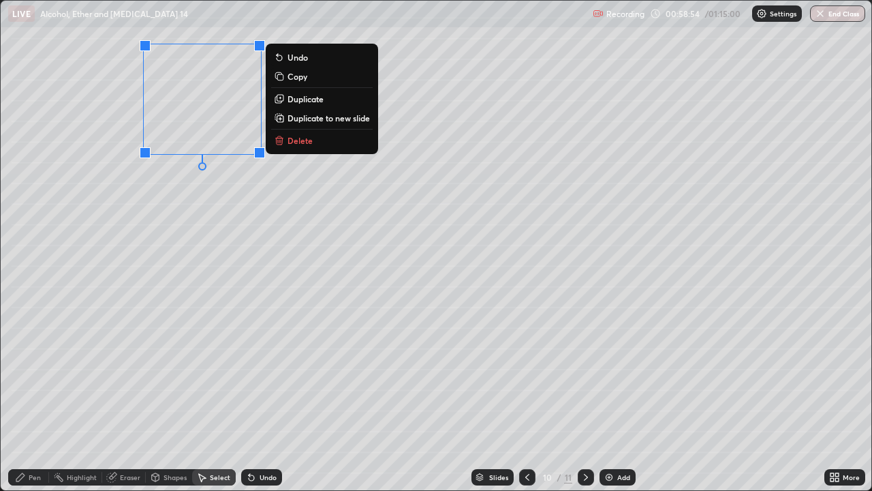
click at [322, 232] on div "0 ° Undo Copy Duplicate Duplicate to new slide Delete" at bounding box center [436, 245] width 871 height 489
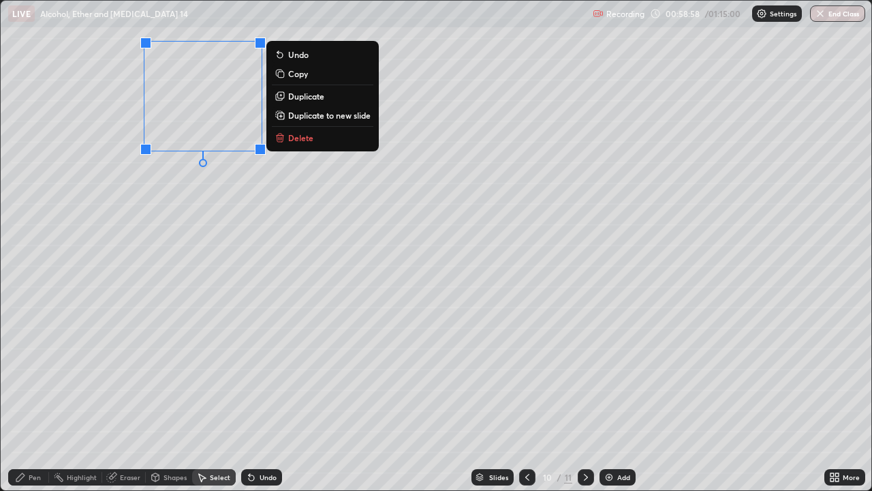
click at [303, 335] on div "0 ° Undo Copy Duplicate Duplicate to new slide Delete" at bounding box center [436, 245] width 871 height 489
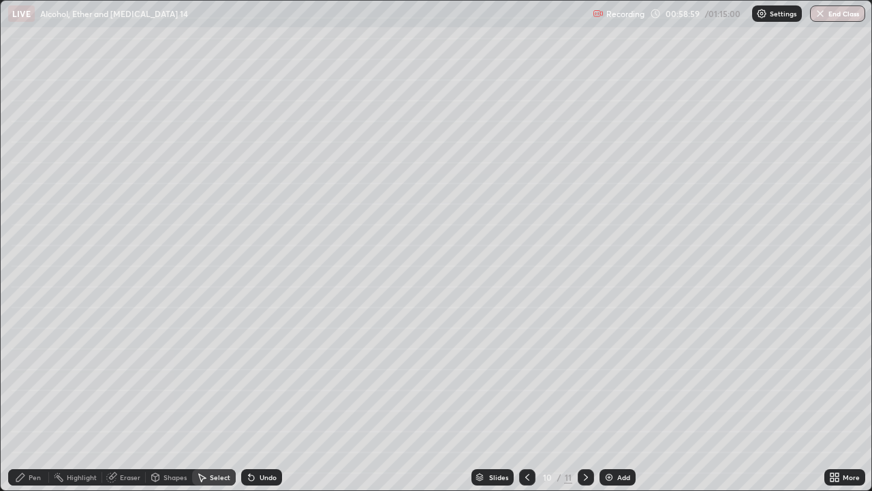
click at [29, 398] on div "Pen" at bounding box center [35, 476] width 12 height 7
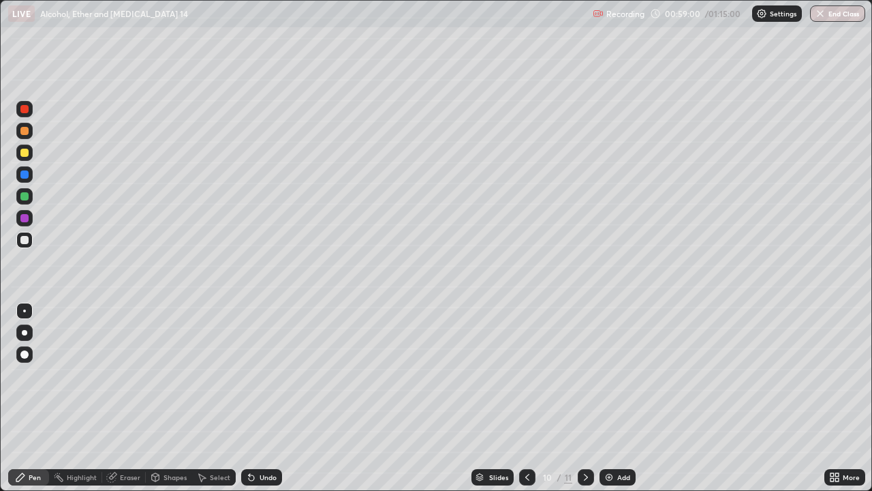
click at [23, 198] on div at bounding box center [24, 196] width 8 height 8
click at [519, 398] on div at bounding box center [527, 476] width 16 height 27
click at [584, 398] on icon at bounding box center [585, 476] width 11 height 11
click at [617, 398] on div "Add" at bounding box center [618, 477] width 36 height 16
click at [214, 398] on div "Select" at bounding box center [220, 476] width 20 height 7
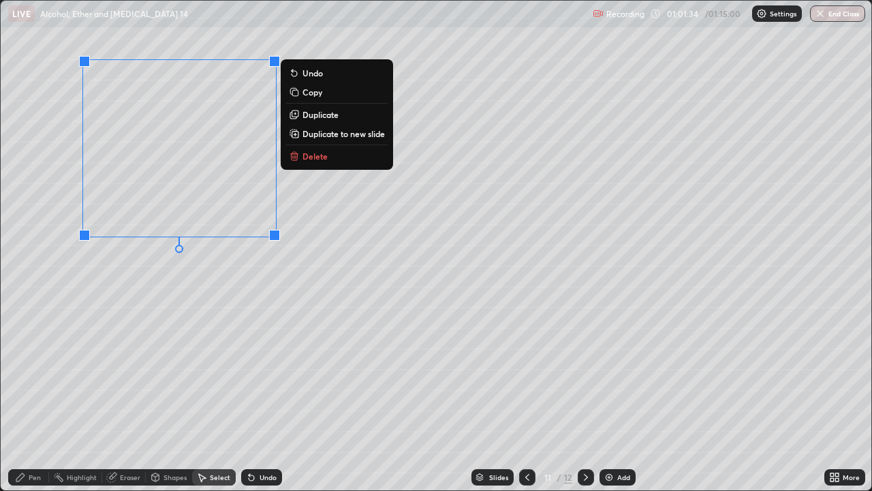
click at [321, 116] on p "Duplicate" at bounding box center [320, 114] width 36 height 11
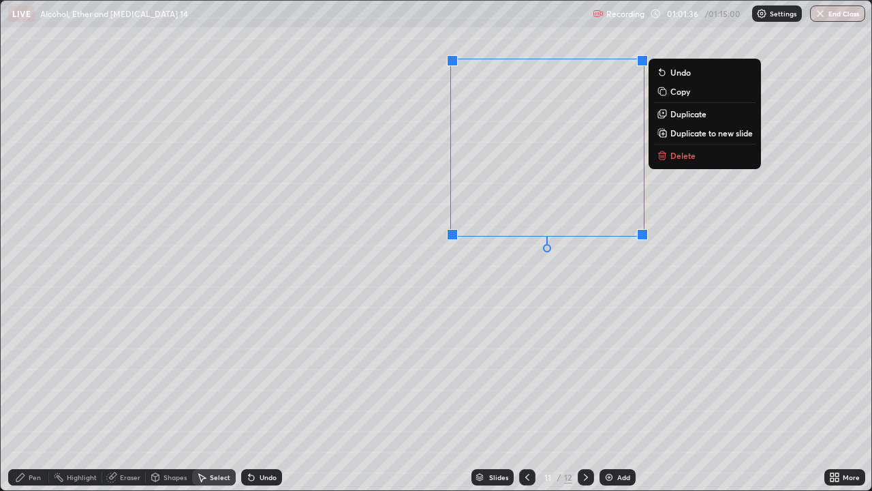
click at [482, 384] on div "0 ° Undo Copy Duplicate Duplicate to new slide Delete" at bounding box center [436, 245] width 871 height 489
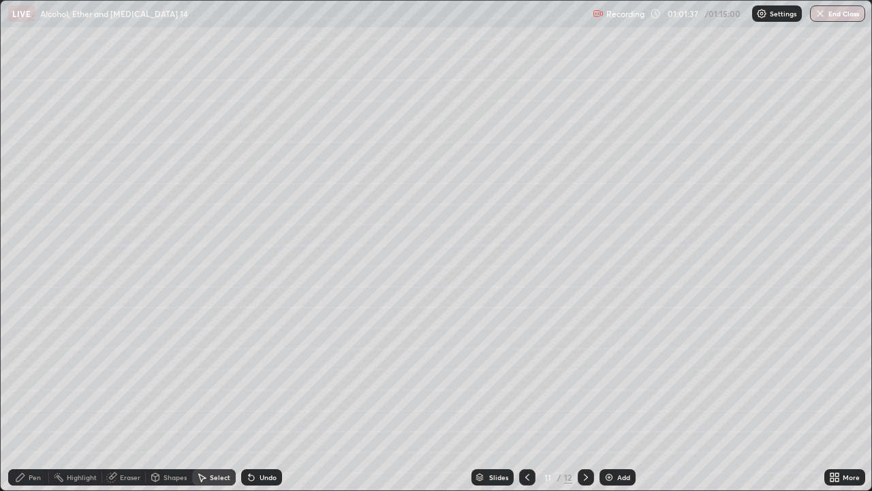
click at [118, 398] on div "Eraser" at bounding box center [124, 477] width 44 height 16
click at [32, 398] on div "Pen" at bounding box center [35, 476] width 12 height 7
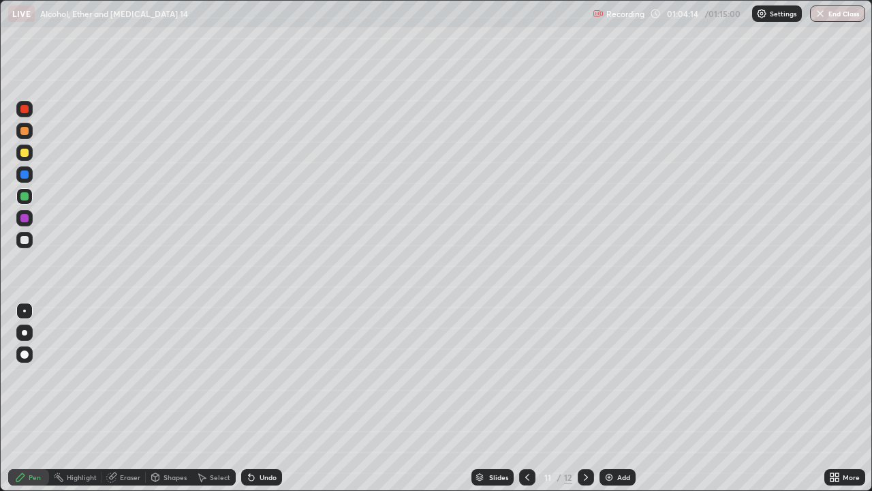
click at [614, 398] on div "Add" at bounding box center [618, 477] width 36 height 16
click at [31, 237] on div at bounding box center [24, 240] width 16 height 16
click at [218, 398] on div "Select" at bounding box center [214, 477] width 44 height 16
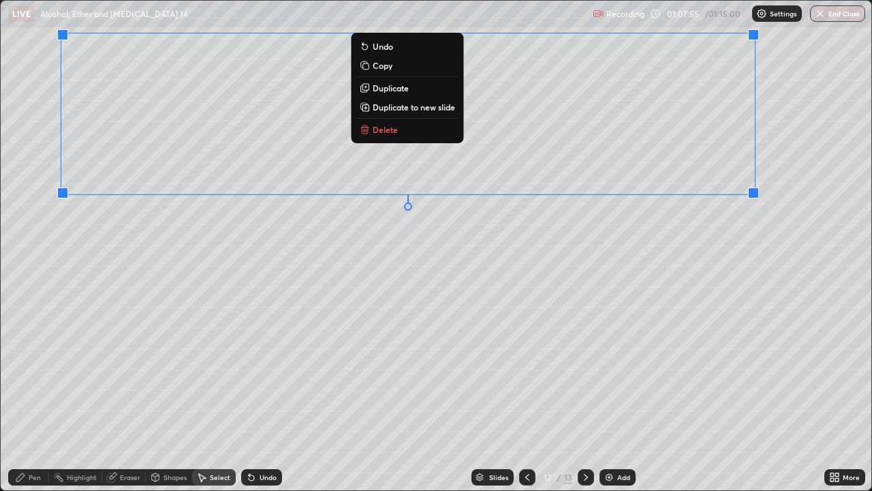
click at [630, 318] on div "0 ° Undo Copy Duplicate Duplicate to new slide Delete" at bounding box center [436, 245] width 871 height 489
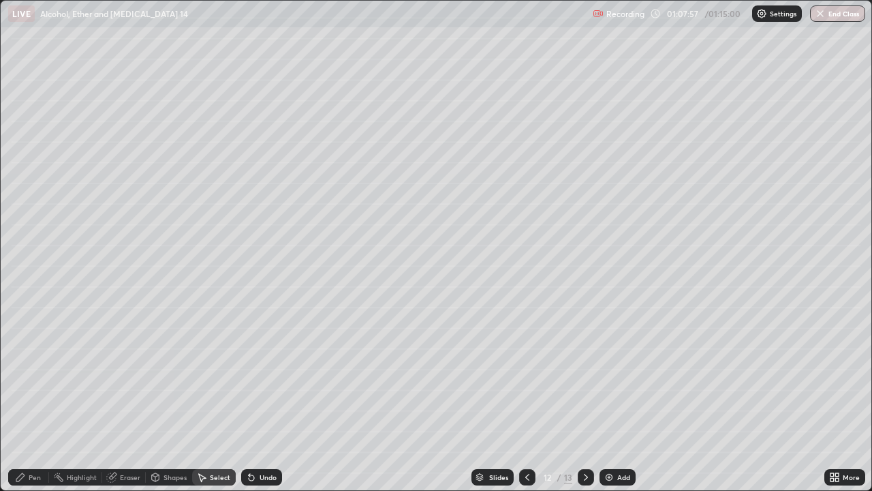
click at [20, 398] on icon at bounding box center [20, 477] width 8 height 8
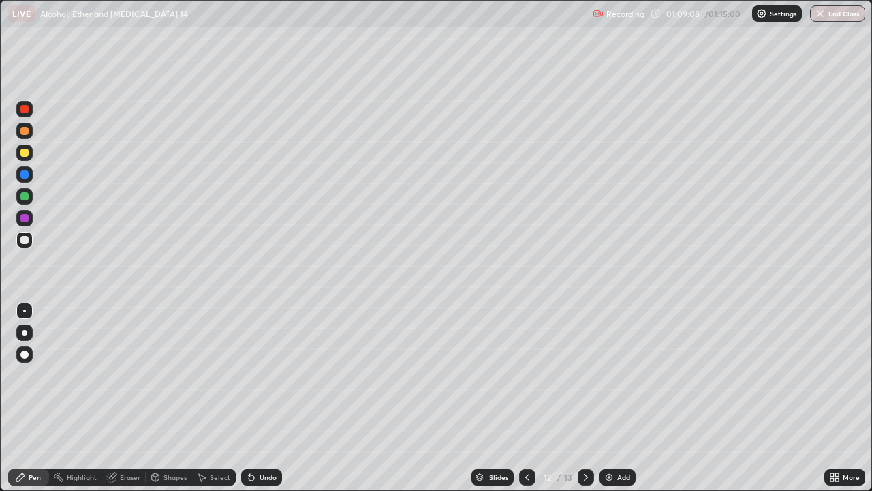
click at [25, 196] on div at bounding box center [24, 196] width 8 height 8
click at [853, 398] on div "More" at bounding box center [844, 477] width 41 height 16
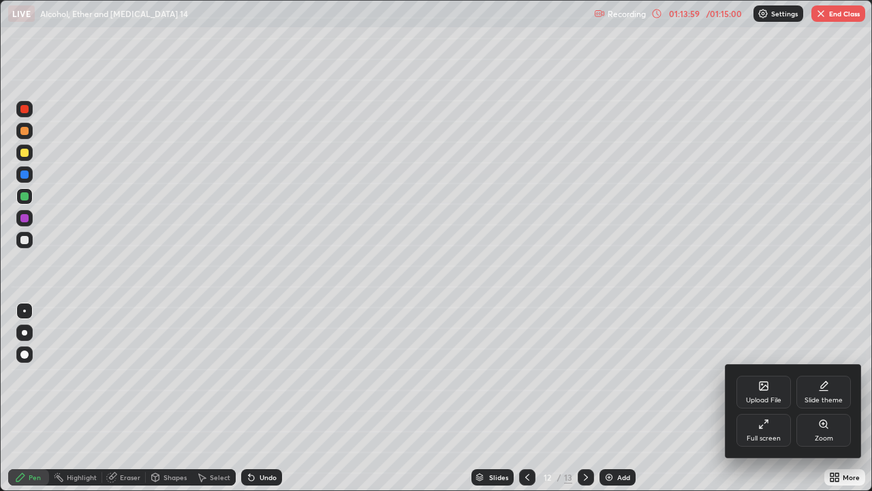
click at [835, 398] on div "Zoom" at bounding box center [823, 430] width 55 height 33
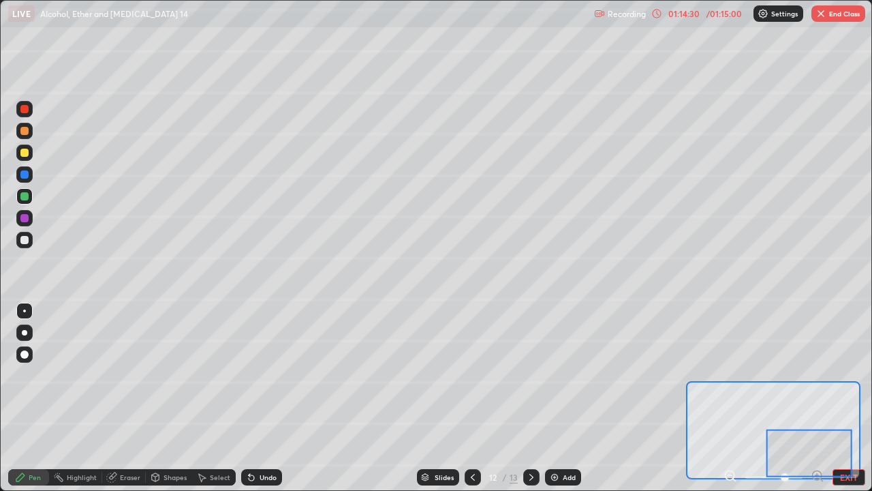
click at [17, 213] on div at bounding box center [24, 218] width 16 height 16
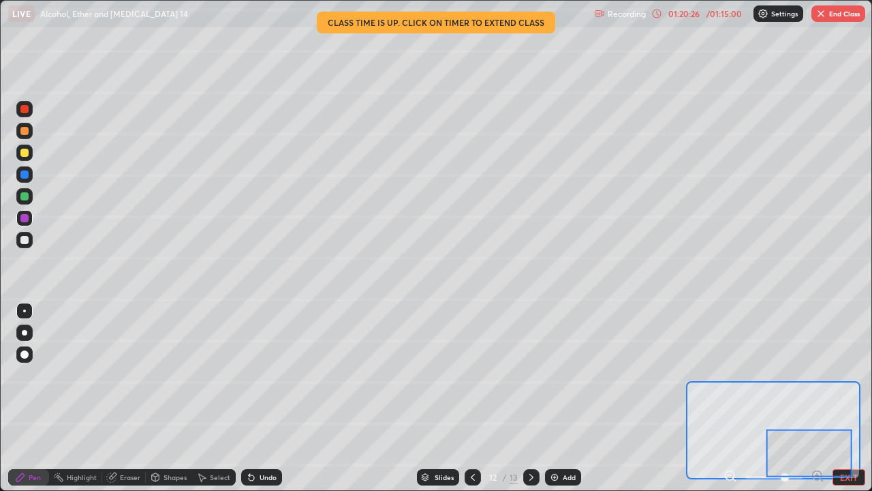
click at [828, 12] on button "End Class" at bounding box center [838, 13] width 54 height 16
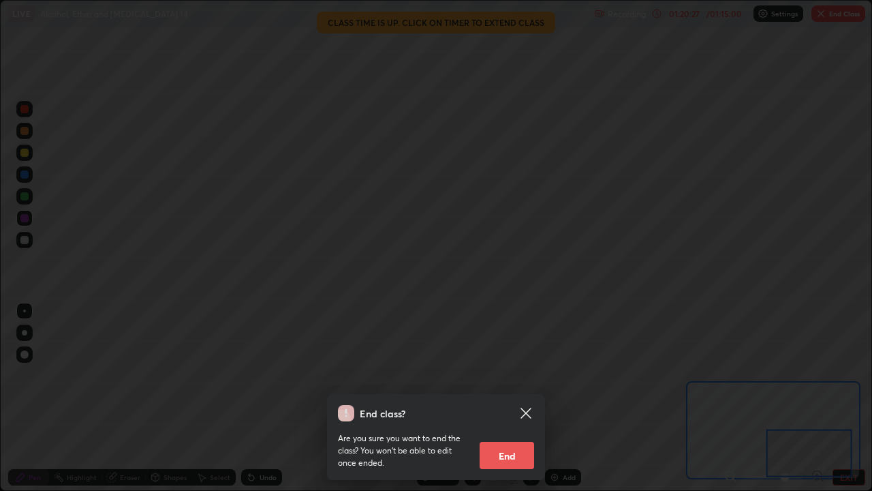
click at [510, 398] on button "End" at bounding box center [507, 454] width 55 height 27
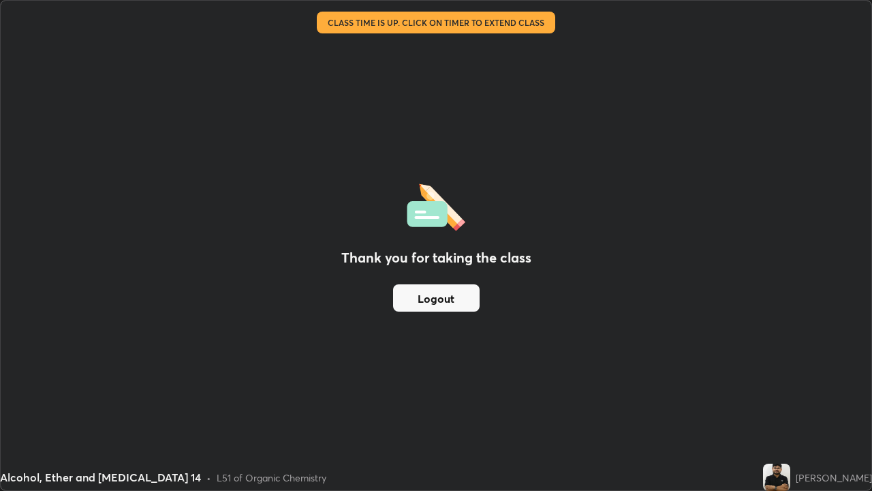
click at [536, 292] on div "Thank you for taking the class Logout" at bounding box center [436, 245] width 871 height 489
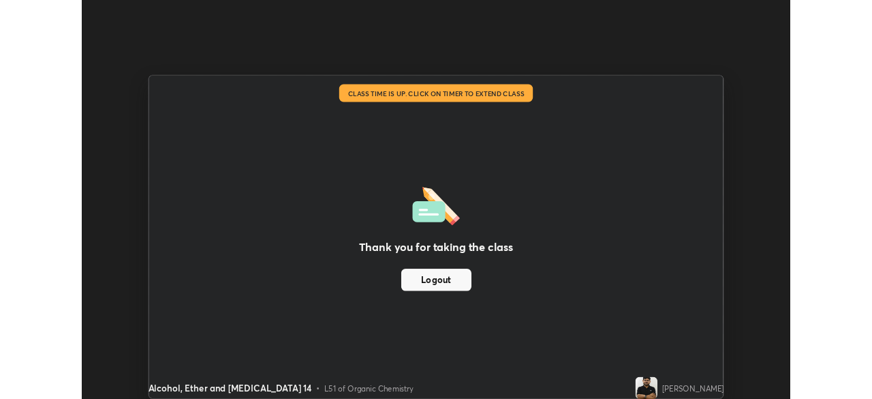
scroll to position [67728, 67255]
